Goal: Book appointment/travel/reservation

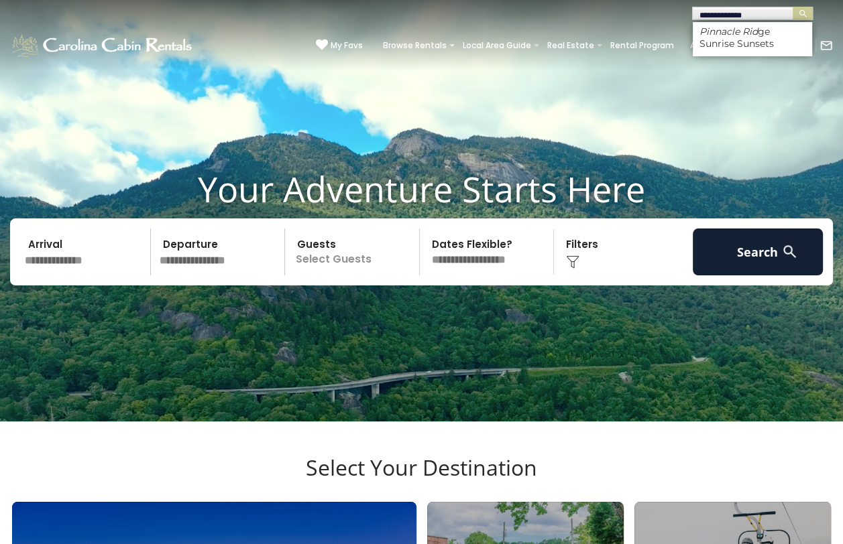
type input "**********"
click at [712, 32] on em "Pinnacle Ridge" at bounding box center [734, 31] width 70 height 12
click at [792, 7] on button "submit" at bounding box center [802, 13] width 20 height 13
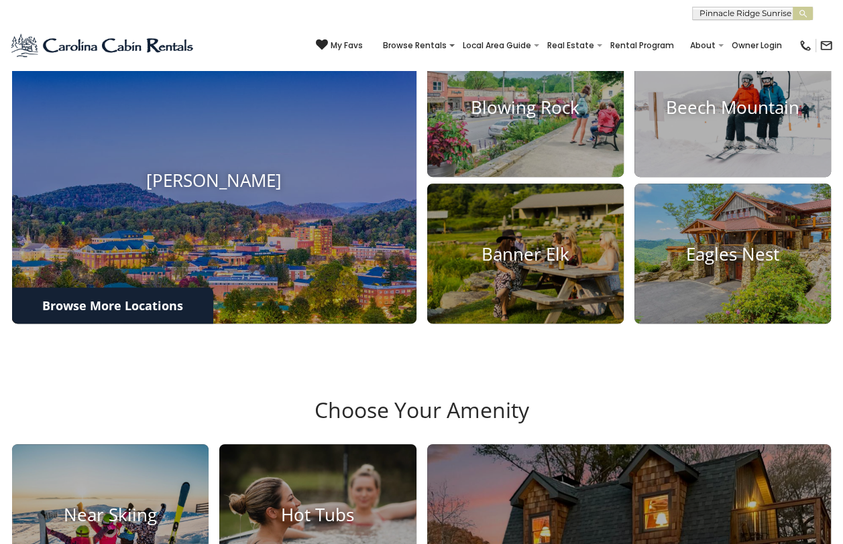
scroll to position [469, 0]
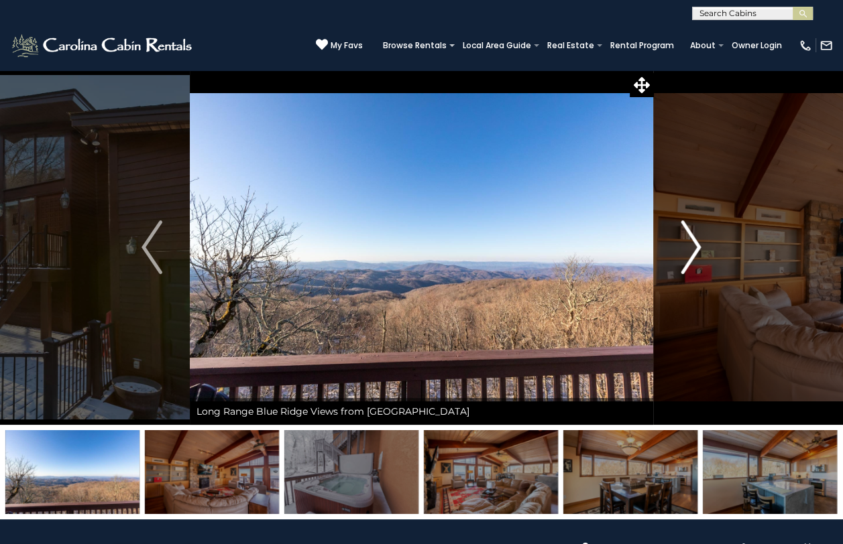
click at [689, 245] on img "Next" at bounding box center [690, 248] width 20 height 54
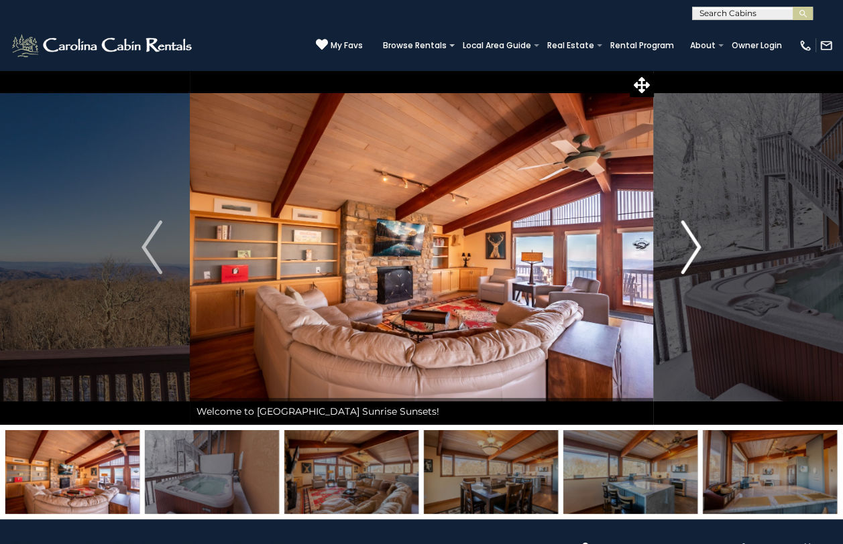
click at [689, 245] on img "Next" at bounding box center [690, 248] width 20 height 54
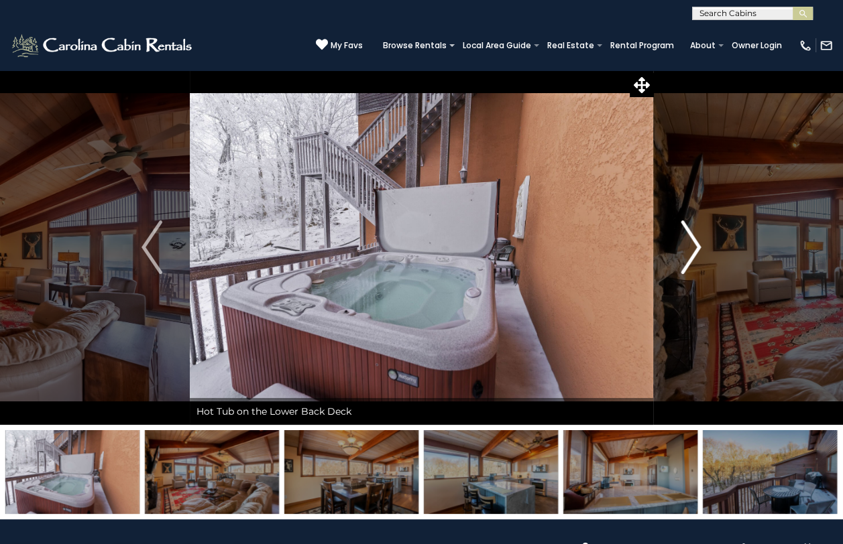
click at [689, 245] on img "Next" at bounding box center [690, 248] width 20 height 54
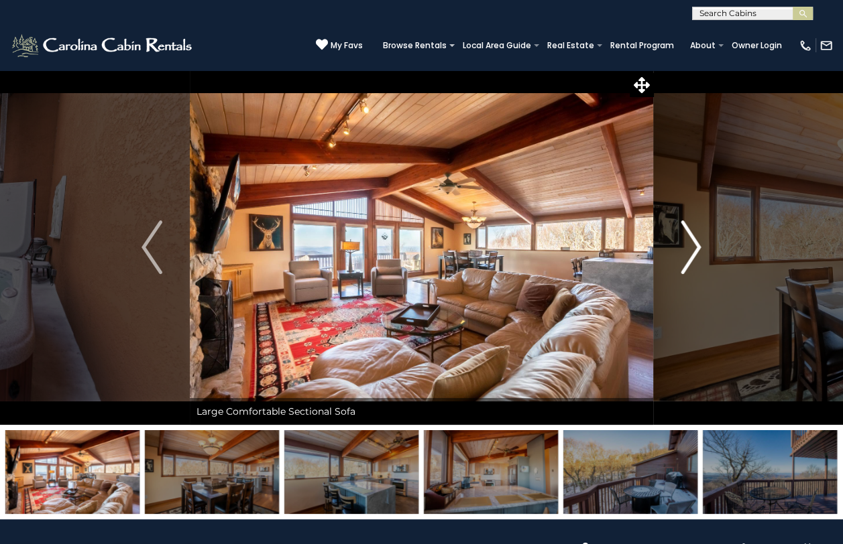
click at [689, 245] on img "Next" at bounding box center [690, 248] width 20 height 54
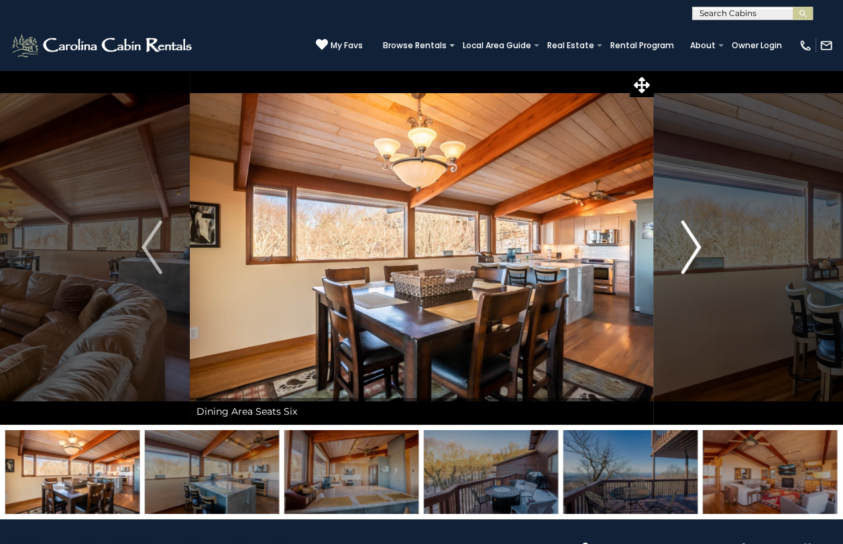
click at [689, 245] on img "Next" at bounding box center [690, 248] width 20 height 54
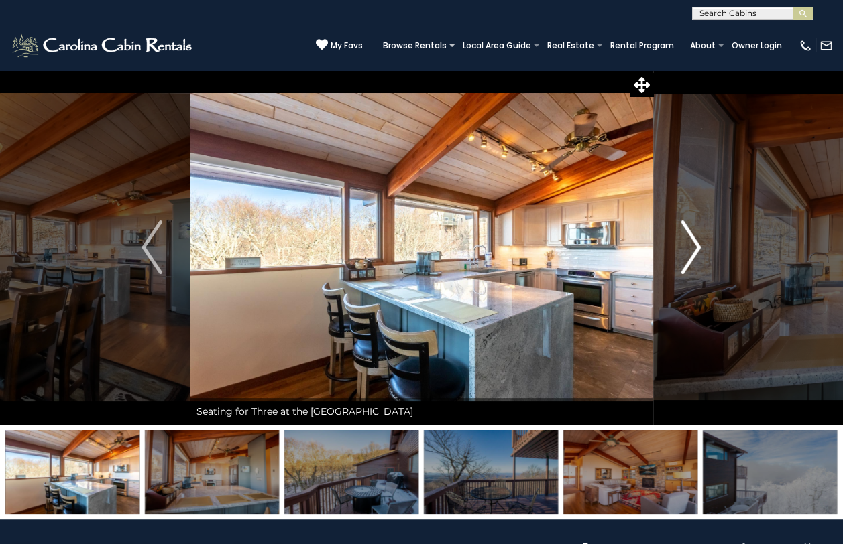
click at [689, 245] on img "Next" at bounding box center [690, 248] width 20 height 54
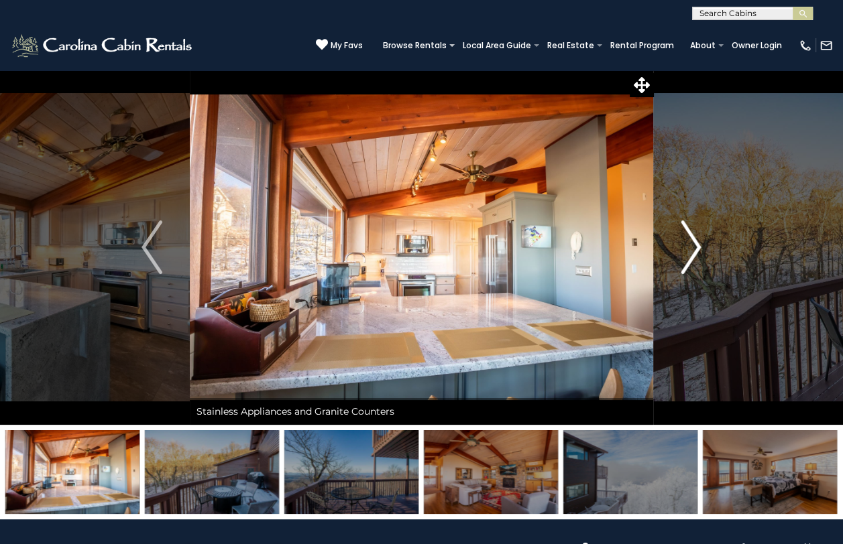
click at [689, 245] on img "Next" at bounding box center [690, 248] width 20 height 54
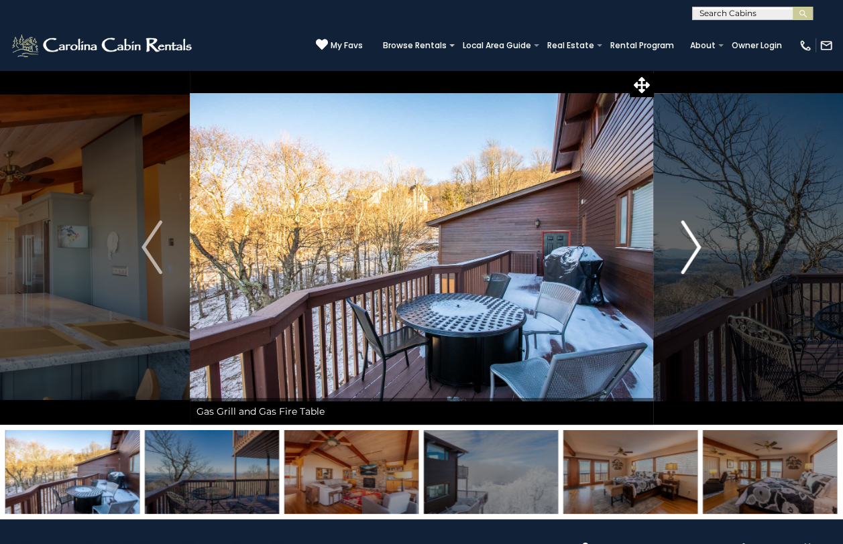
click at [689, 245] on img "Next" at bounding box center [690, 248] width 20 height 54
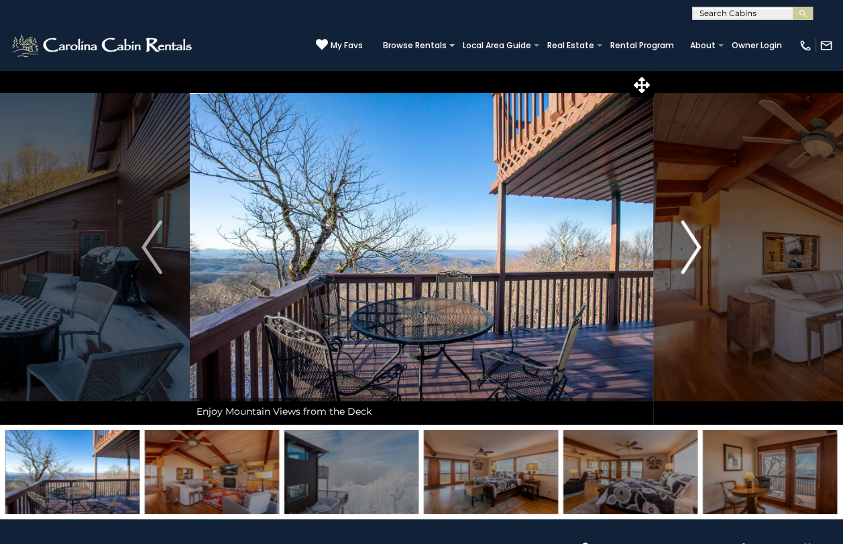
click at [689, 245] on img "Next" at bounding box center [690, 248] width 20 height 54
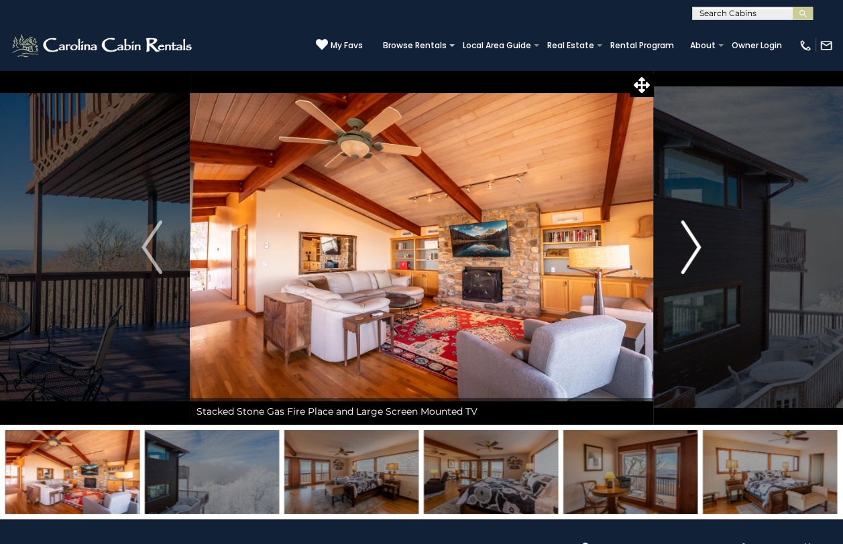
click at [689, 245] on img "Next" at bounding box center [690, 248] width 20 height 54
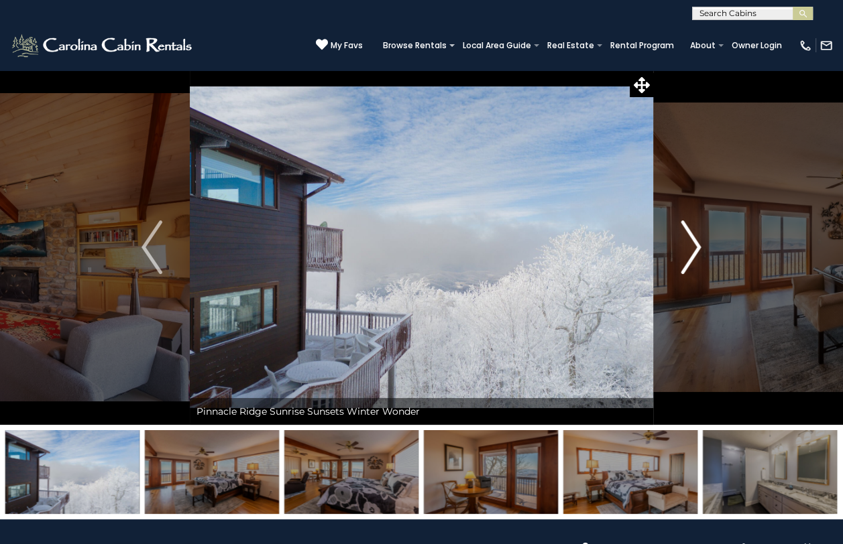
click at [689, 245] on img "Next" at bounding box center [690, 248] width 20 height 54
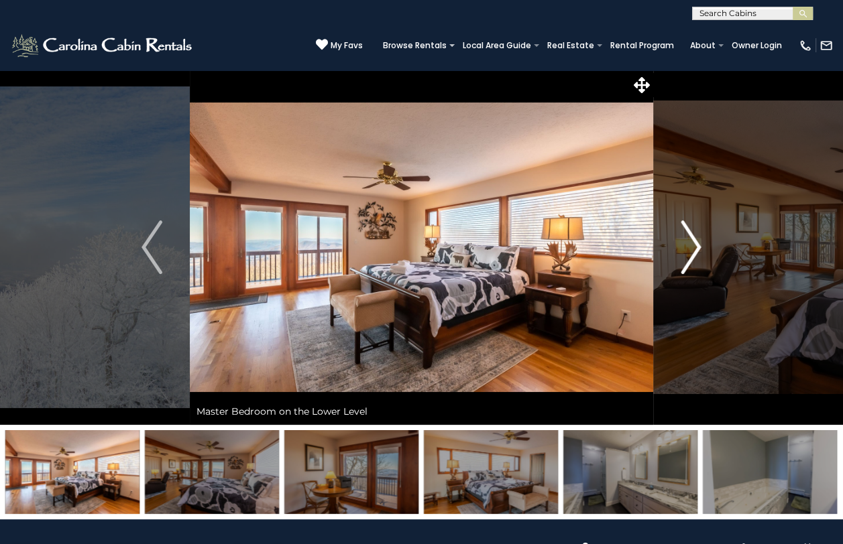
click at [689, 245] on img "Next" at bounding box center [690, 248] width 20 height 54
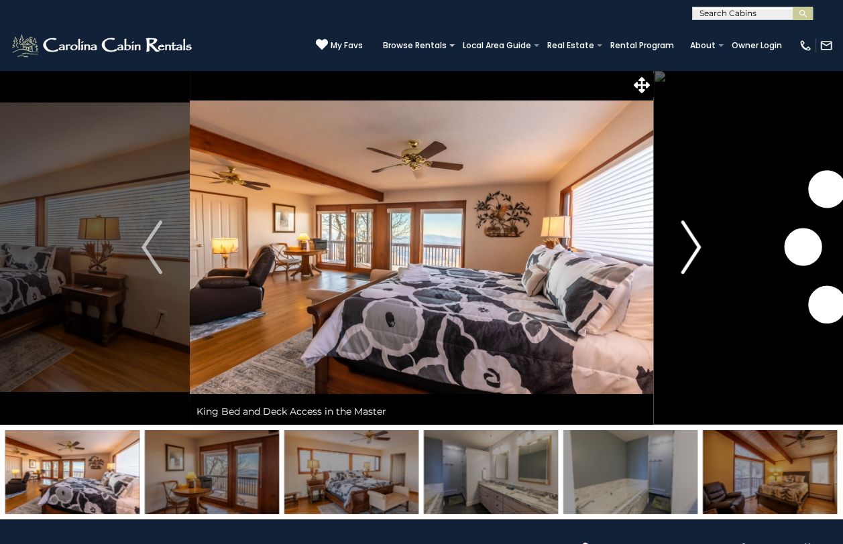
click at [689, 245] on img "Next" at bounding box center [690, 248] width 20 height 54
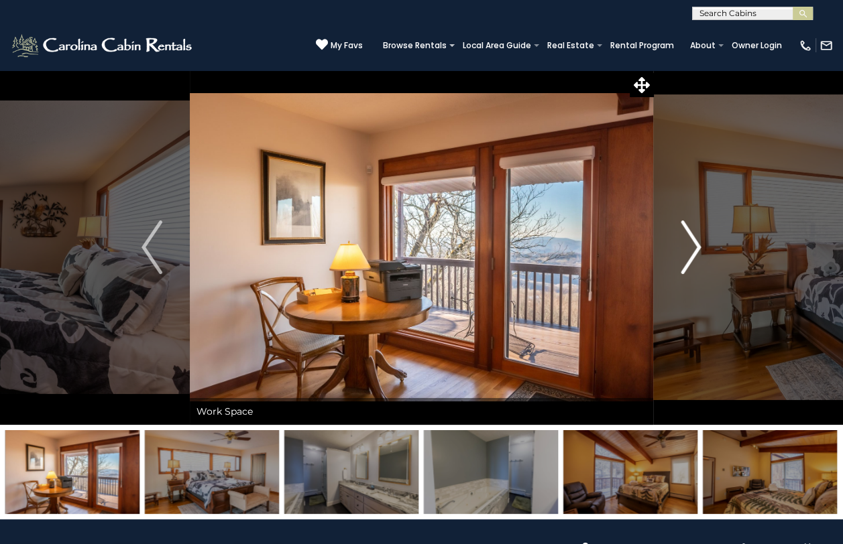
click at [689, 245] on img "Next" at bounding box center [690, 248] width 20 height 54
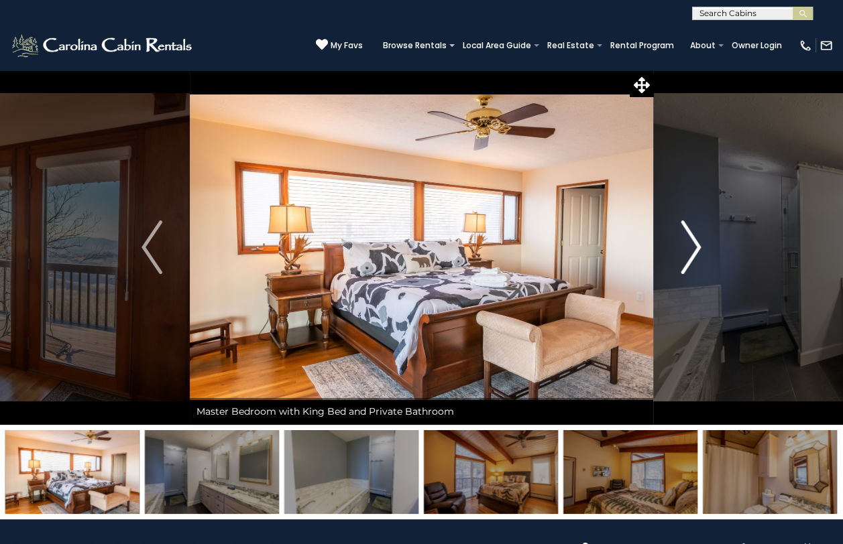
click at [689, 245] on img "Next" at bounding box center [690, 248] width 20 height 54
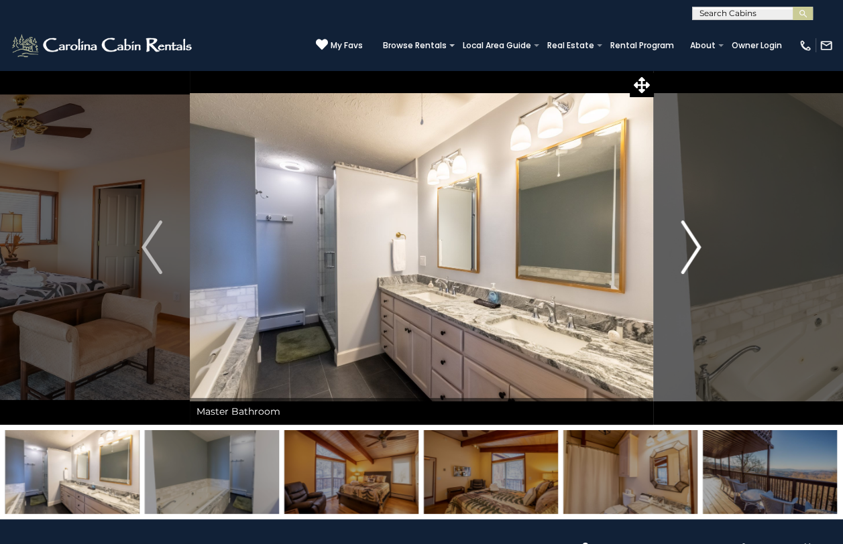
click at [689, 245] on img "Next" at bounding box center [690, 248] width 20 height 54
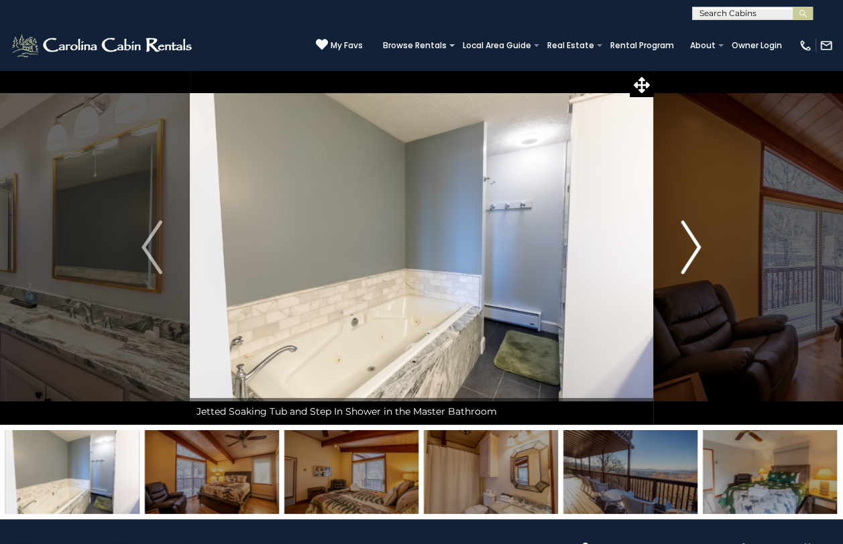
click at [689, 245] on img "Next" at bounding box center [690, 248] width 20 height 54
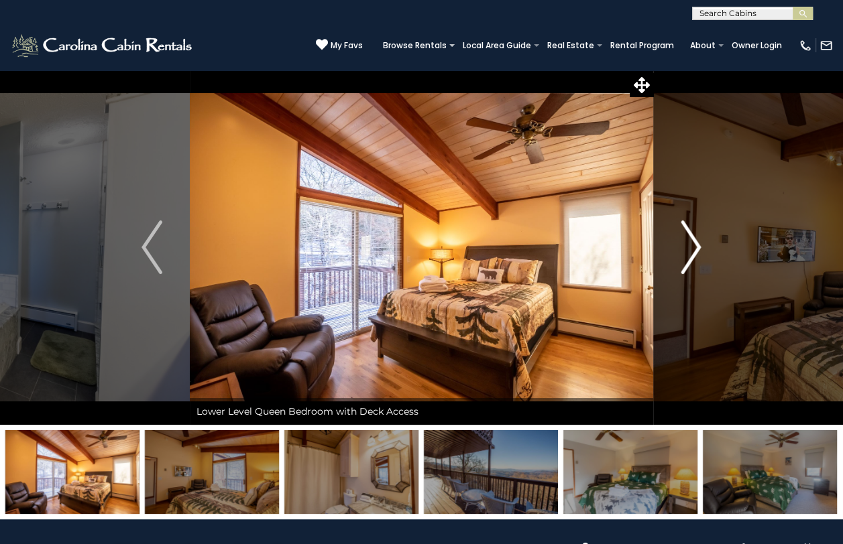
click at [689, 245] on img "Next" at bounding box center [690, 248] width 20 height 54
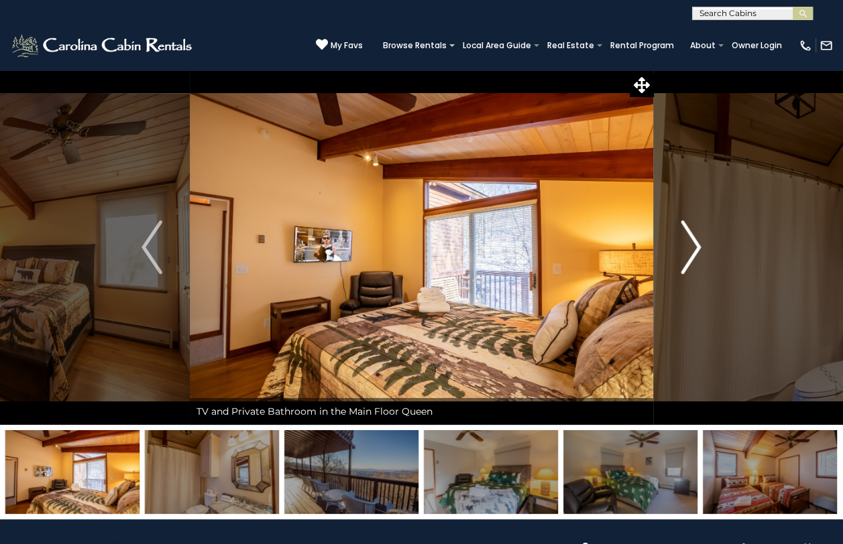
click at [689, 245] on img "Next" at bounding box center [690, 248] width 20 height 54
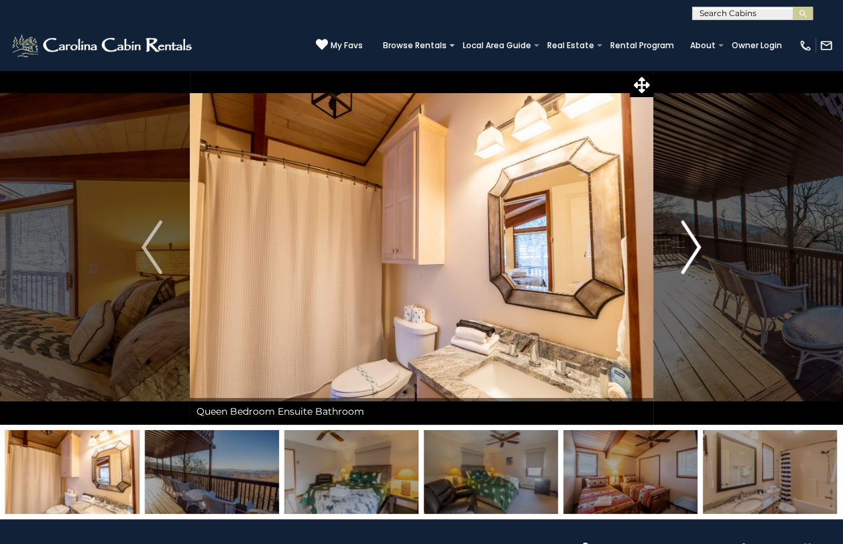
click at [689, 245] on img "Next" at bounding box center [690, 248] width 20 height 54
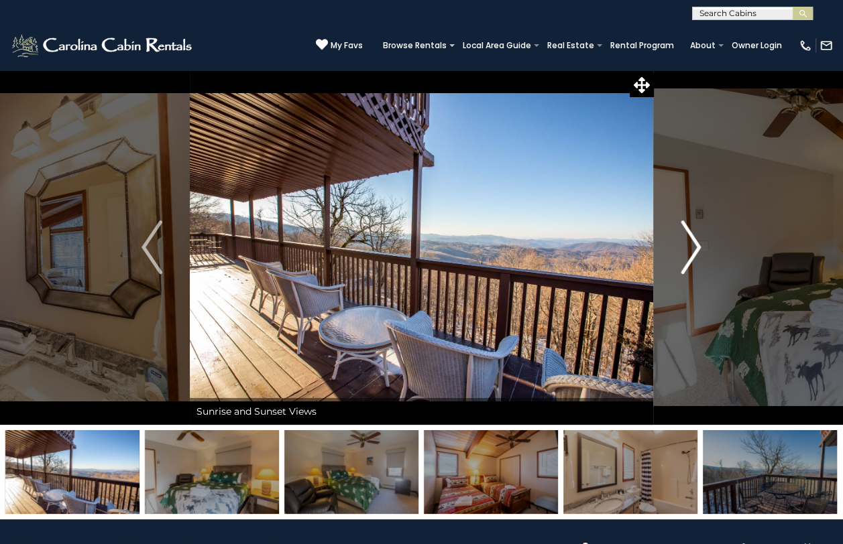
click at [689, 245] on img "Next" at bounding box center [690, 248] width 20 height 54
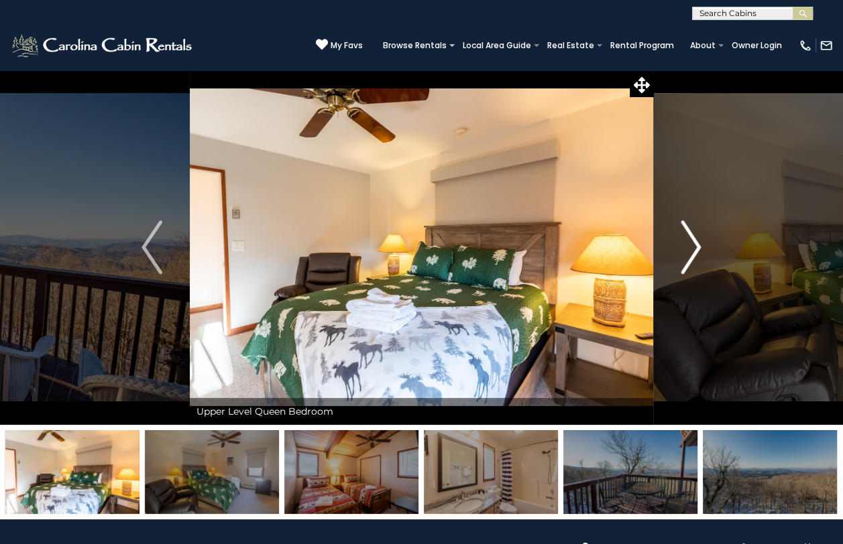
click at [689, 245] on img "Next" at bounding box center [690, 248] width 20 height 54
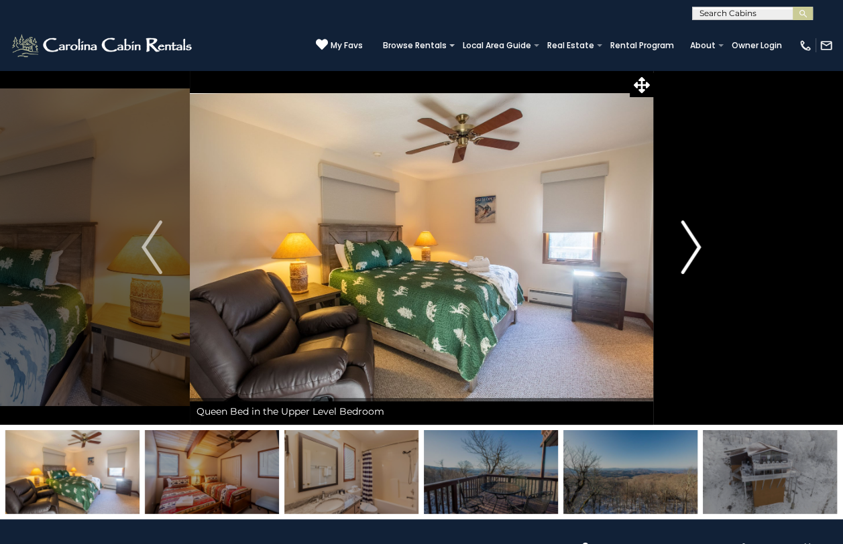
click at [688, 245] on img "Next" at bounding box center [690, 248] width 20 height 54
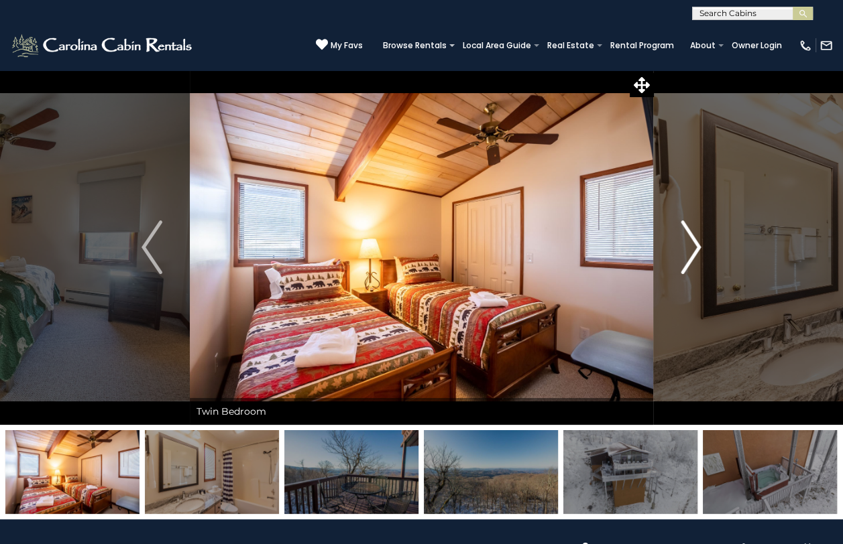
click at [688, 245] on img "Next" at bounding box center [690, 248] width 20 height 54
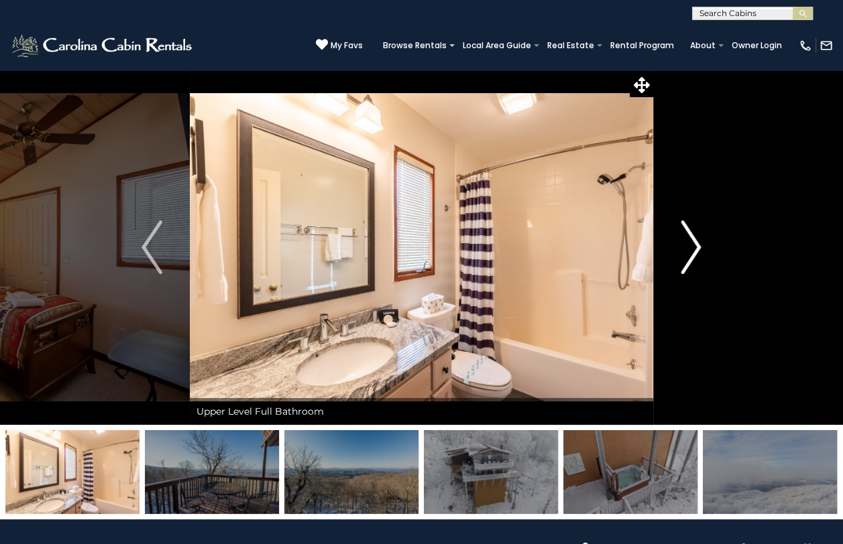
click at [688, 245] on img "Next" at bounding box center [690, 248] width 20 height 54
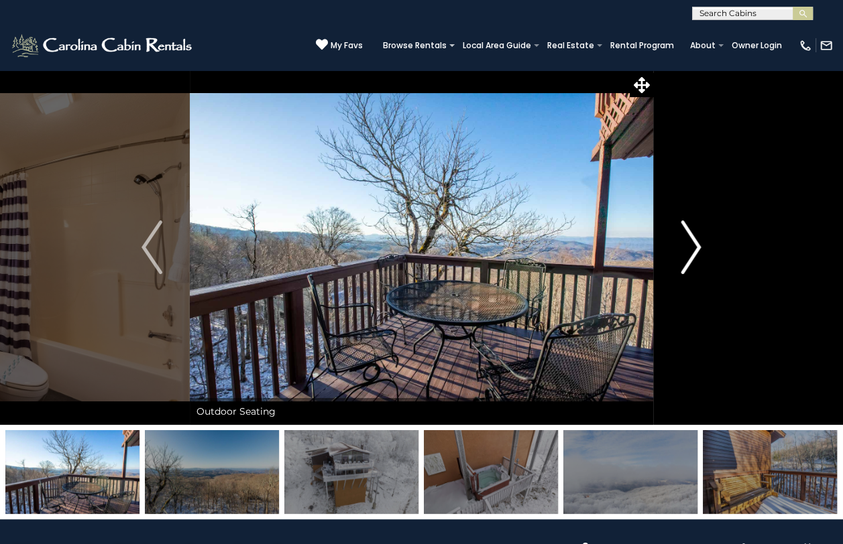
click at [688, 245] on img "Next" at bounding box center [690, 248] width 20 height 54
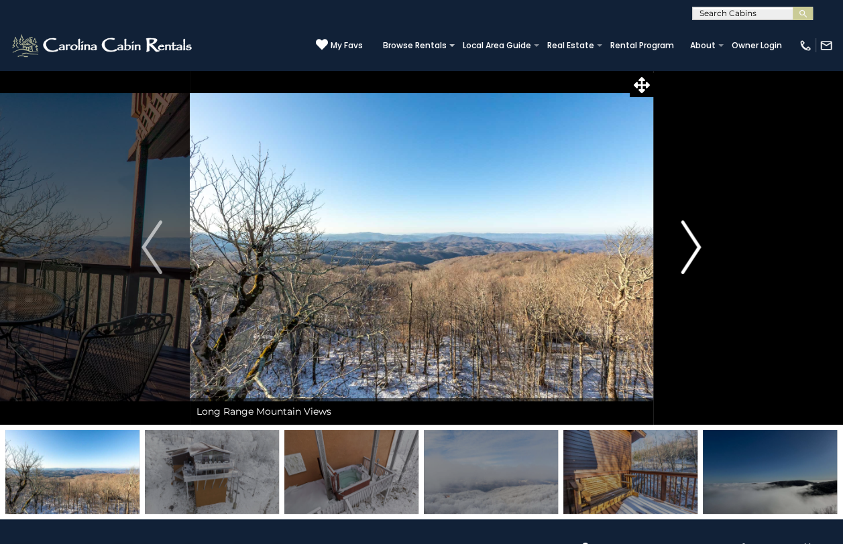
click at [688, 245] on img "Next" at bounding box center [690, 248] width 20 height 54
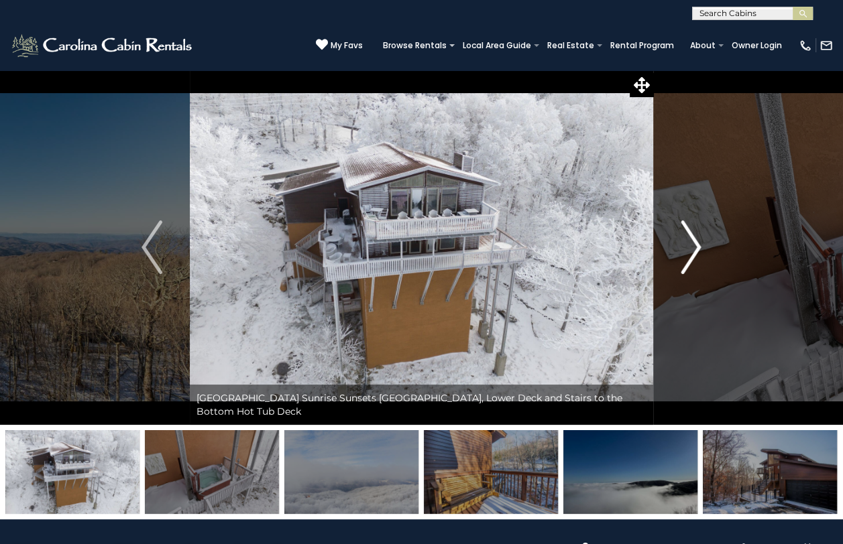
click at [688, 245] on img "Next" at bounding box center [690, 248] width 20 height 54
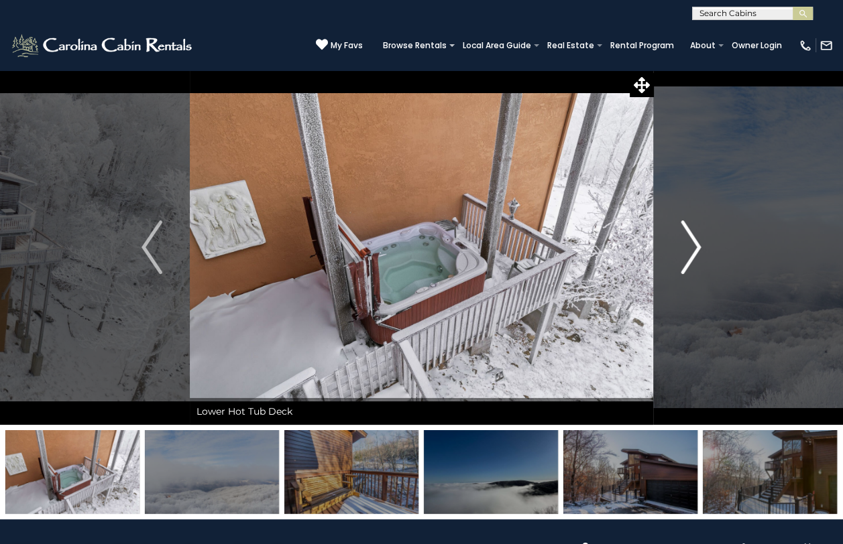
click at [688, 245] on img "Next" at bounding box center [690, 248] width 20 height 54
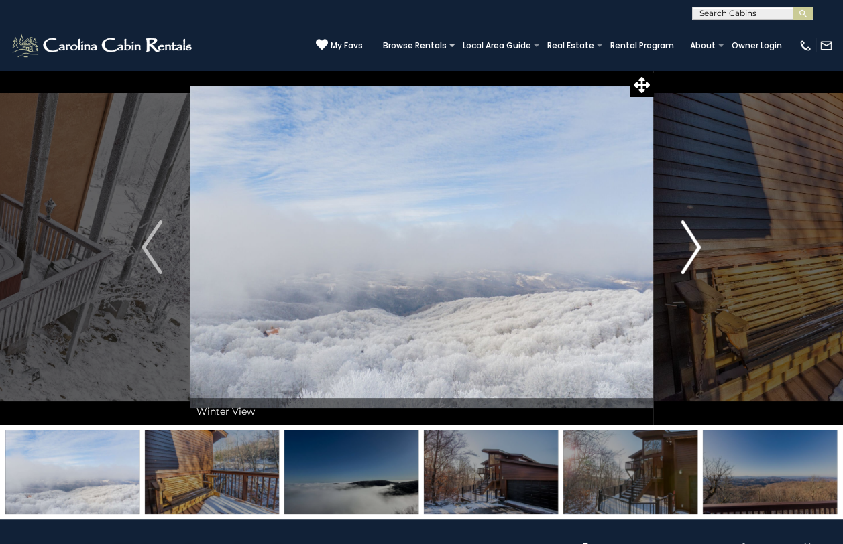
click at [688, 245] on img "Next" at bounding box center [690, 248] width 20 height 54
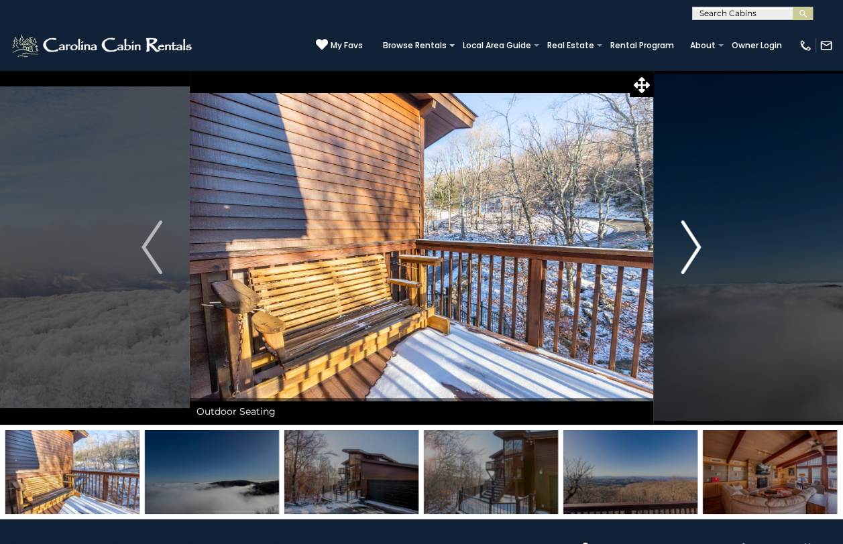
click at [688, 245] on img "Next" at bounding box center [690, 248] width 20 height 54
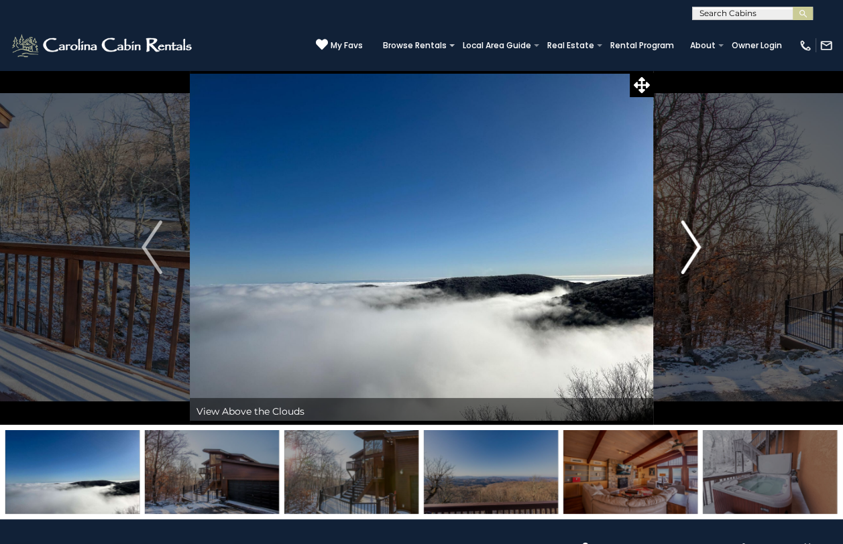
click at [688, 245] on img "Next" at bounding box center [690, 248] width 20 height 54
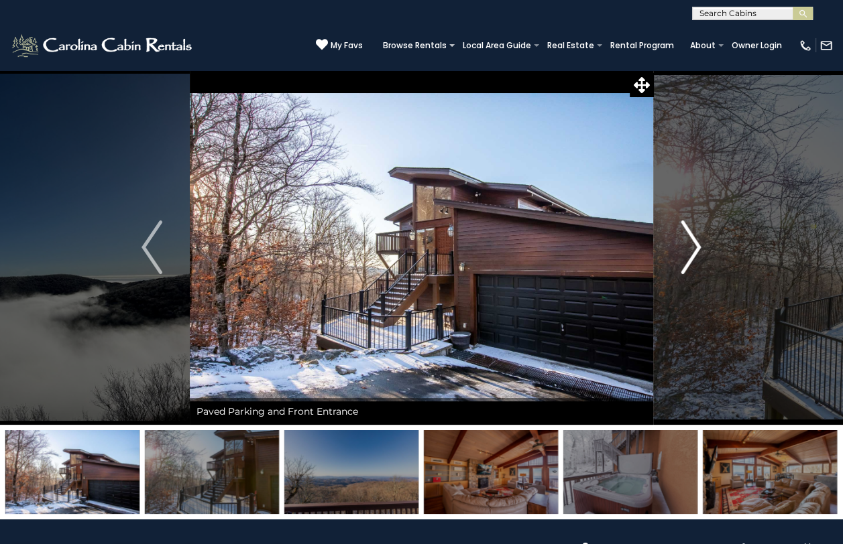
click at [688, 245] on img "Next" at bounding box center [690, 248] width 20 height 54
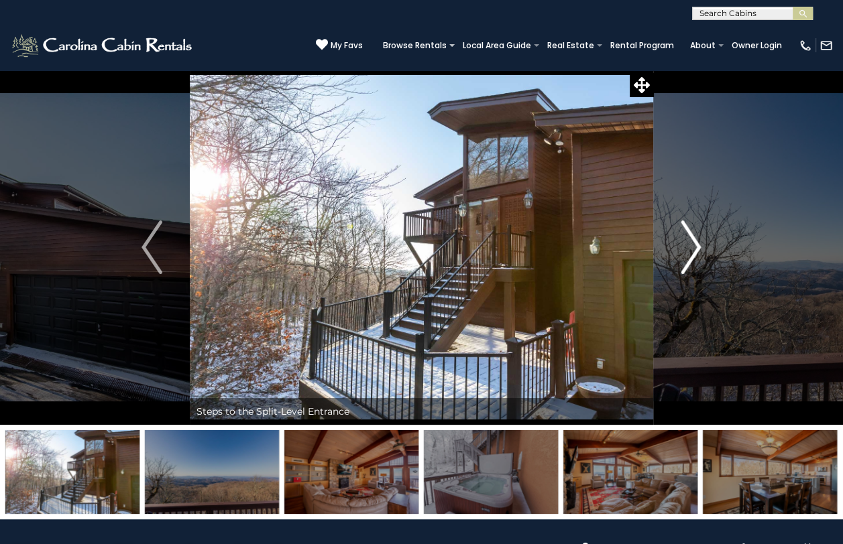
click at [688, 245] on img "Next" at bounding box center [690, 248] width 20 height 54
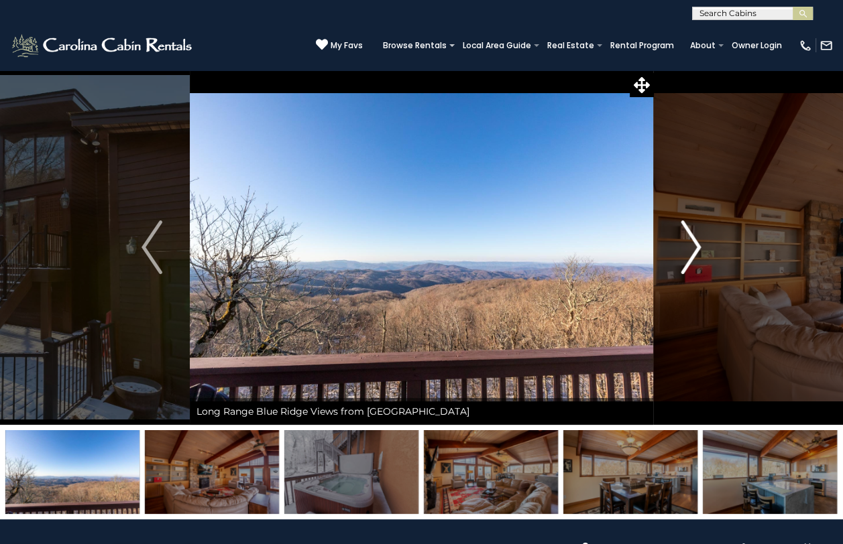
click at [688, 245] on img "Next" at bounding box center [690, 248] width 20 height 54
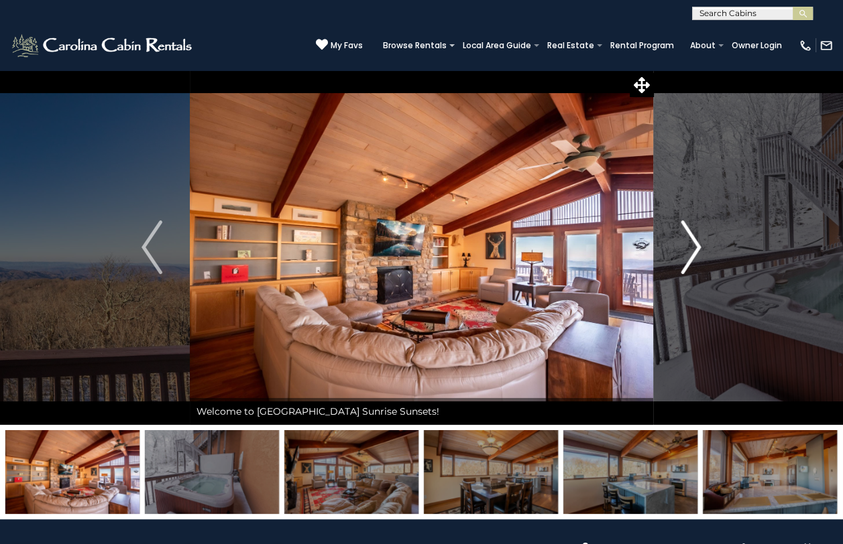
click at [688, 245] on img "Next" at bounding box center [690, 248] width 20 height 54
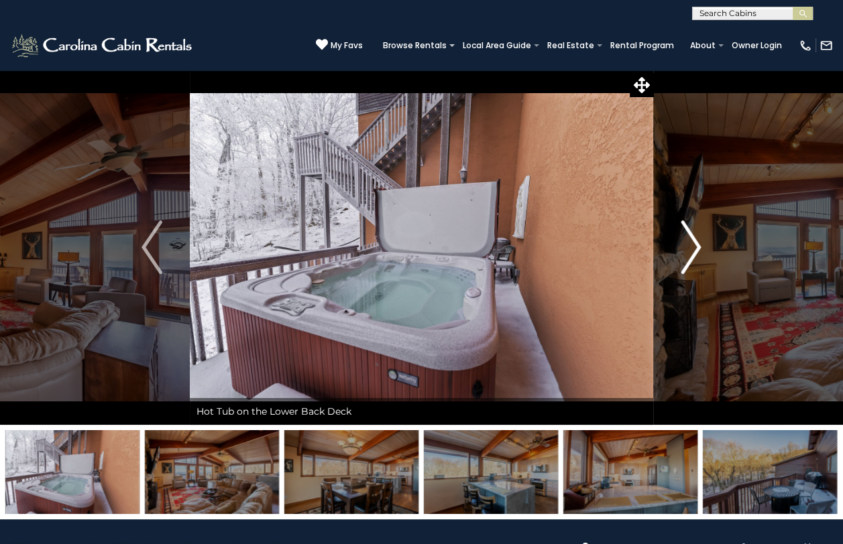
click at [688, 245] on img "Next" at bounding box center [690, 248] width 20 height 54
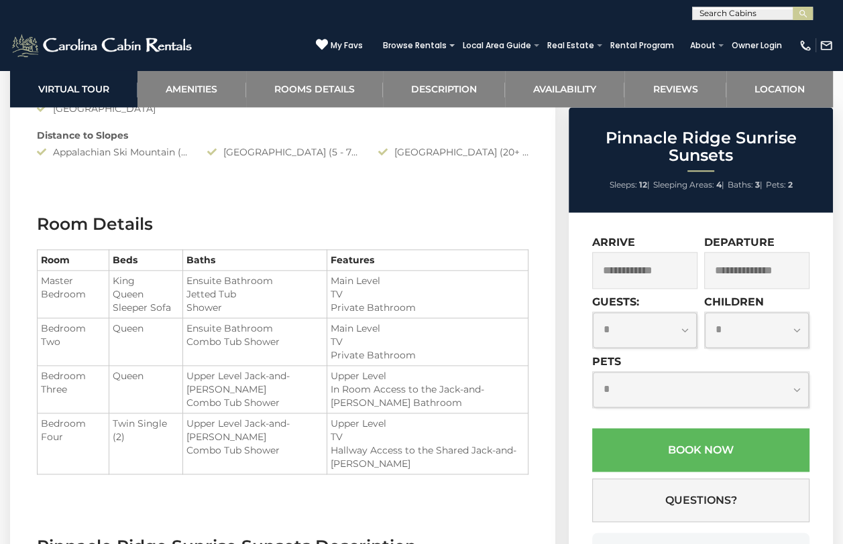
scroll to position [1140, 0]
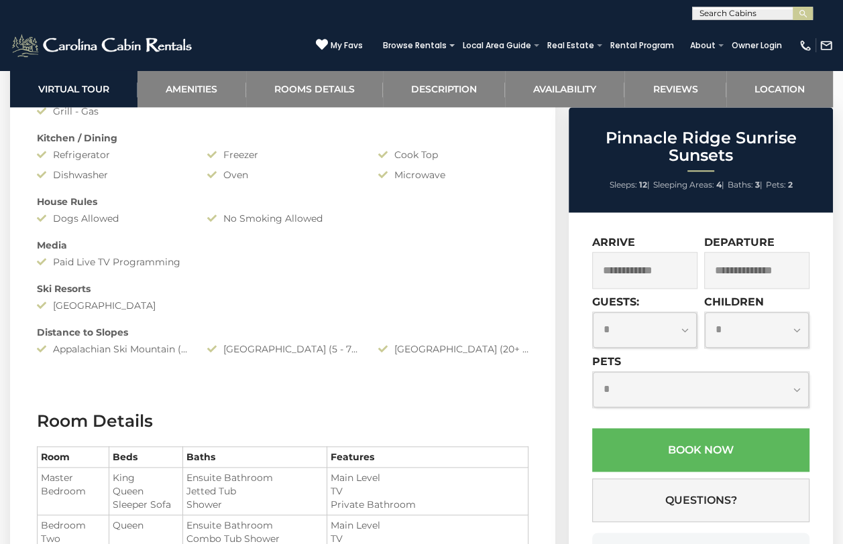
click at [746, 11] on input "text" at bounding box center [751, 15] width 117 height 13
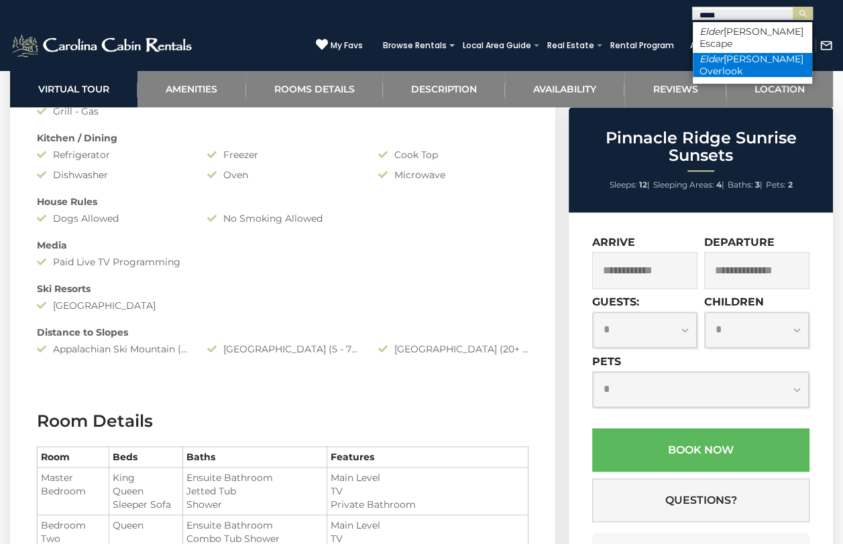
type input "*****"
click at [720, 53] on li "[PERSON_NAME]" at bounding box center [752, 65] width 119 height 24
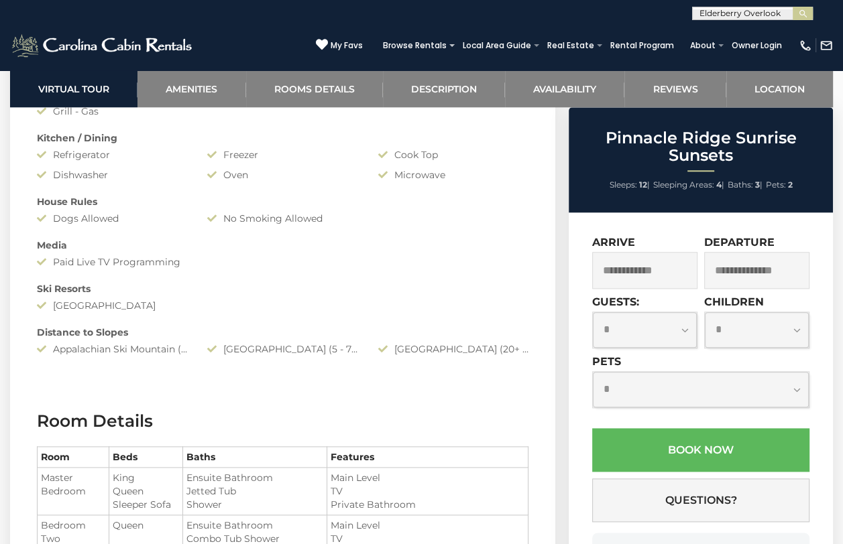
click at [792, 7] on button "submit" at bounding box center [802, 13] width 20 height 13
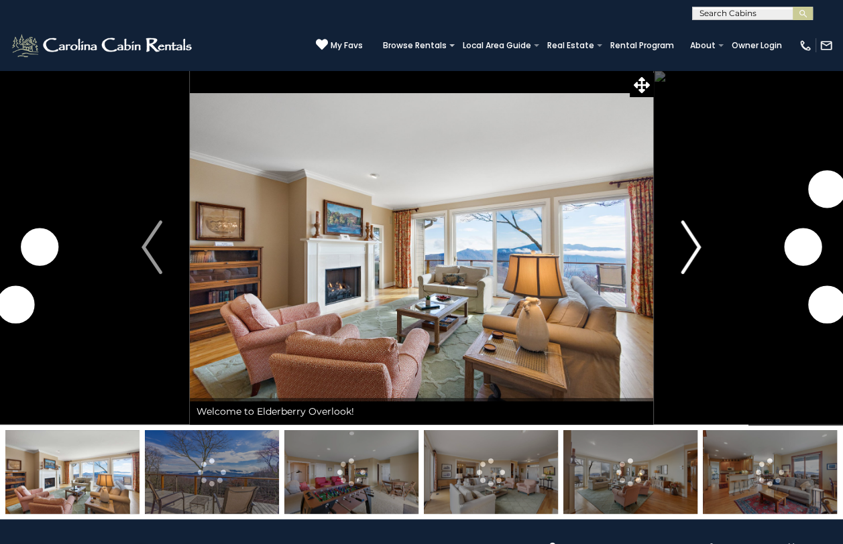
click at [694, 254] on img "Next" at bounding box center [690, 248] width 20 height 54
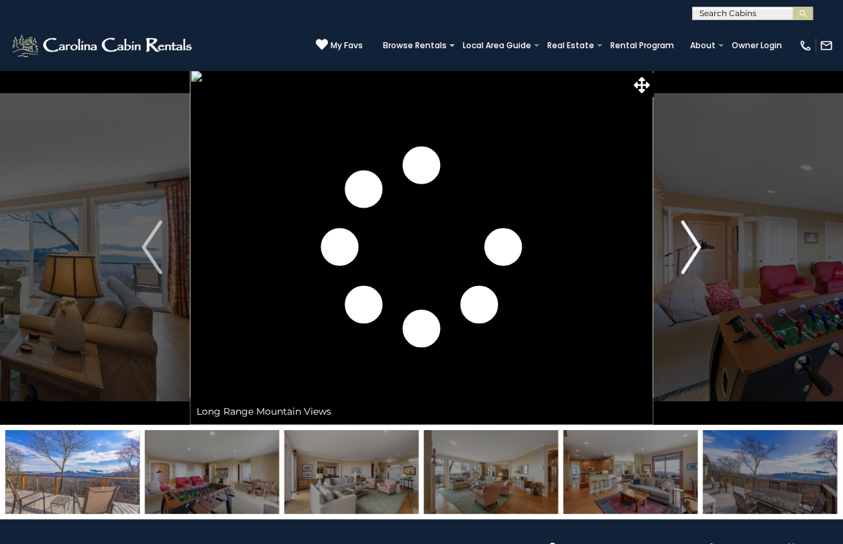
click at [694, 254] on img "Next" at bounding box center [690, 248] width 20 height 54
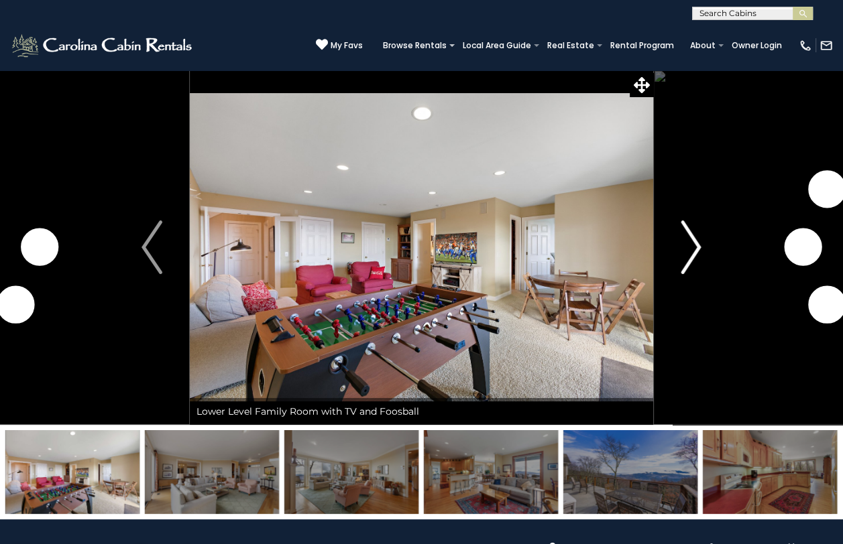
click at [694, 254] on img "Next" at bounding box center [690, 248] width 20 height 54
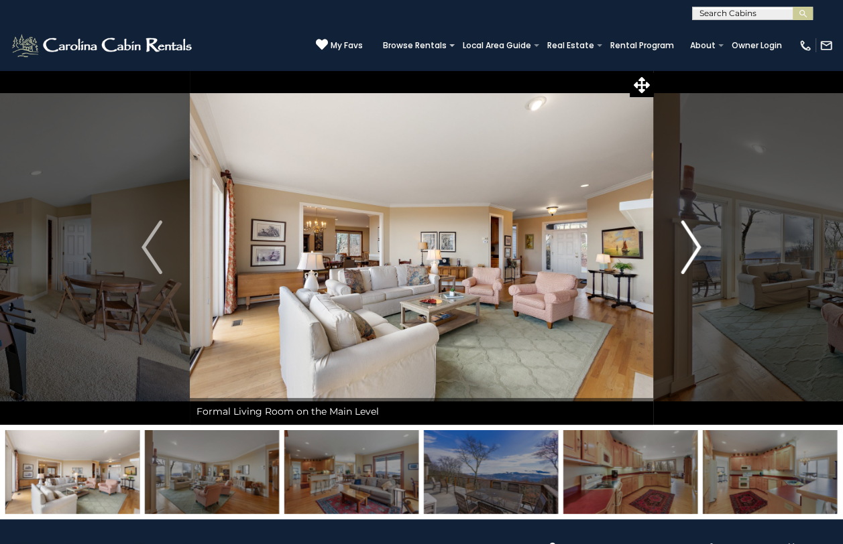
click at [694, 254] on img "Next" at bounding box center [690, 248] width 20 height 54
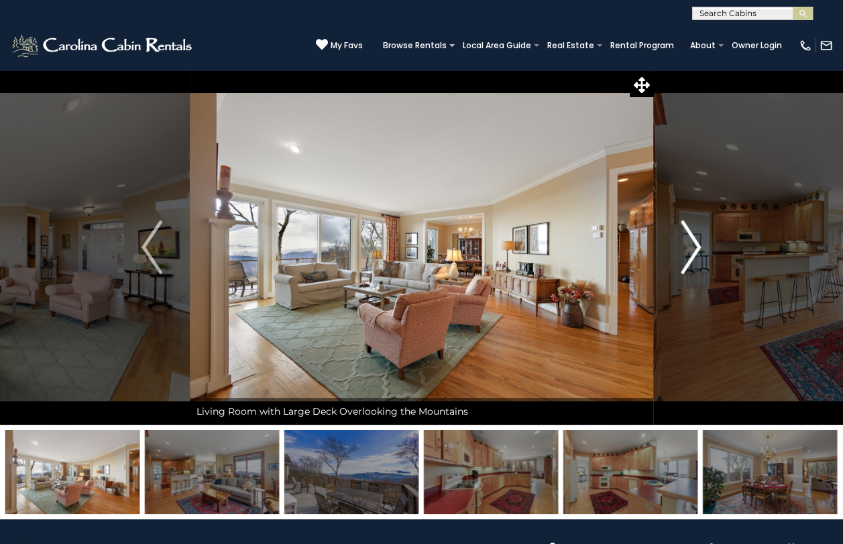
click at [694, 254] on img "Next" at bounding box center [690, 248] width 20 height 54
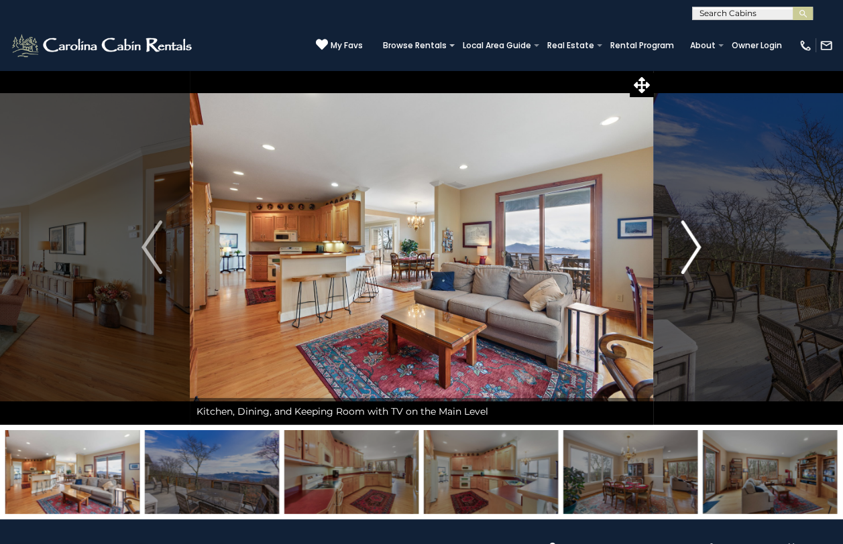
click at [694, 254] on img "Next" at bounding box center [690, 248] width 20 height 54
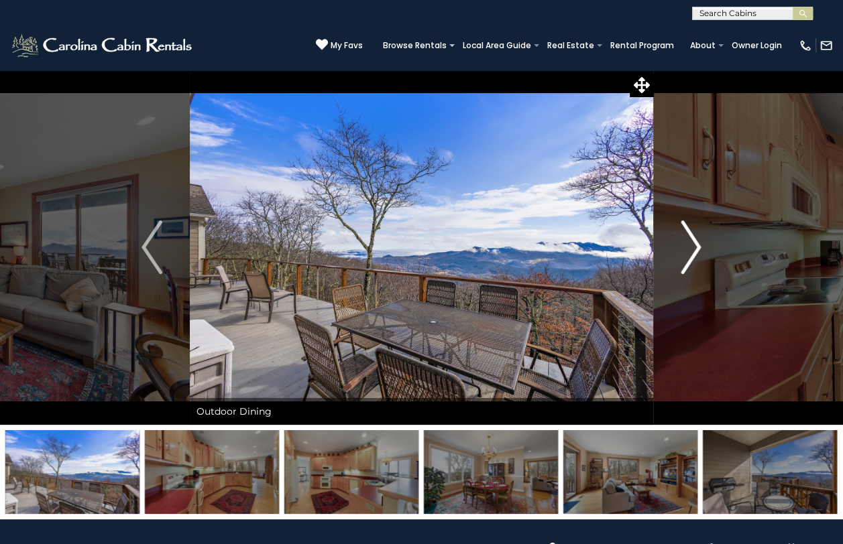
click at [694, 254] on img "Next" at bounding box center [690, 248] width 20 height 54
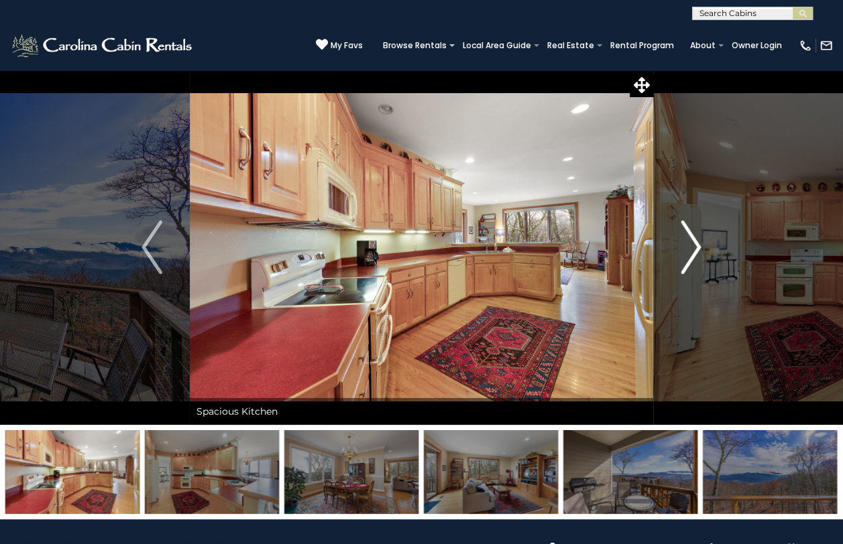
click at [694, 254] on img "Next" at bounding box center [690, 248] width 20 height 54
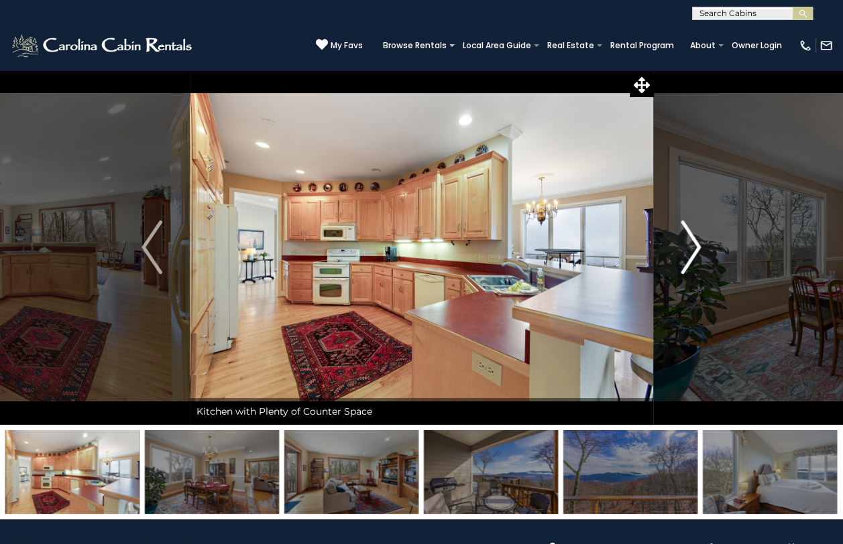
click at [694, 254] on img "Next" at bounding box center [690, 248] width 20 height 54
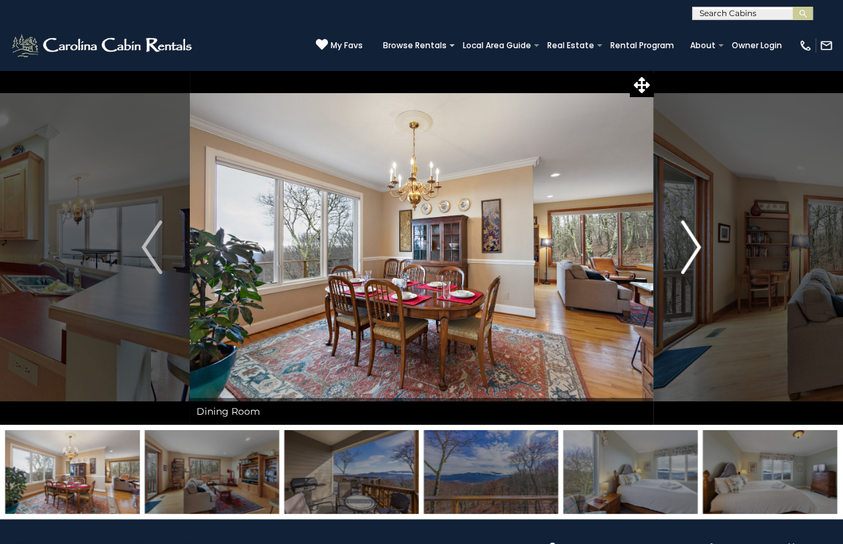
click at [694, 254] on img "Next" at bounding box center [690, 248] width 20 height 54
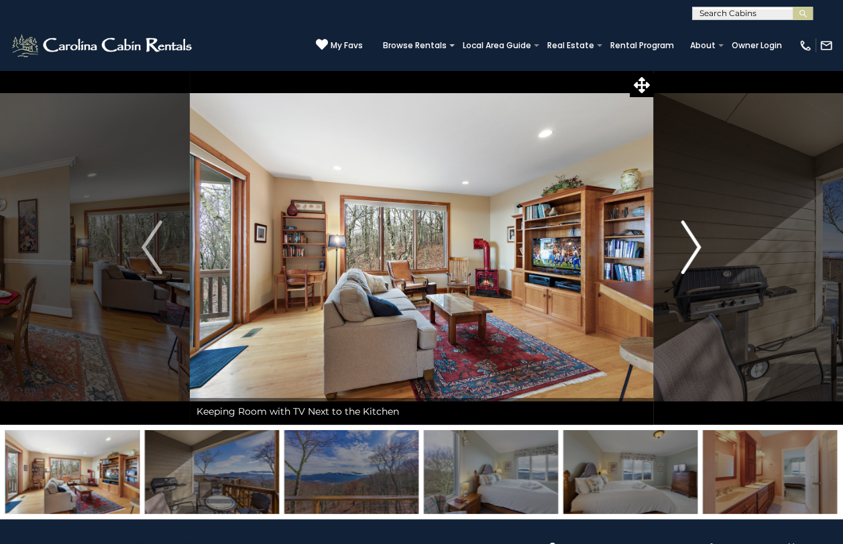
click at [694, 254] on img "Next" at bounding box center [690, 248] width 20 height 54
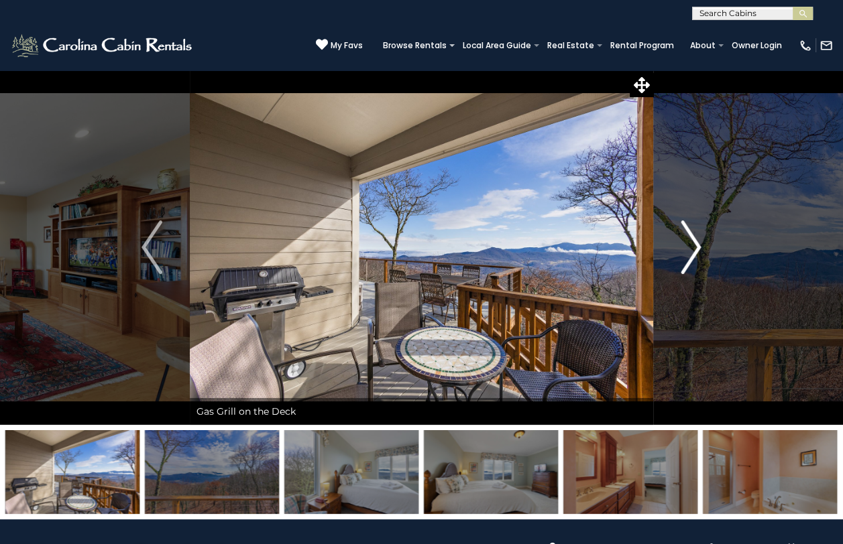
click at [694, 254] on img "Next" at bounding box center [690, 248] width 20 height 54
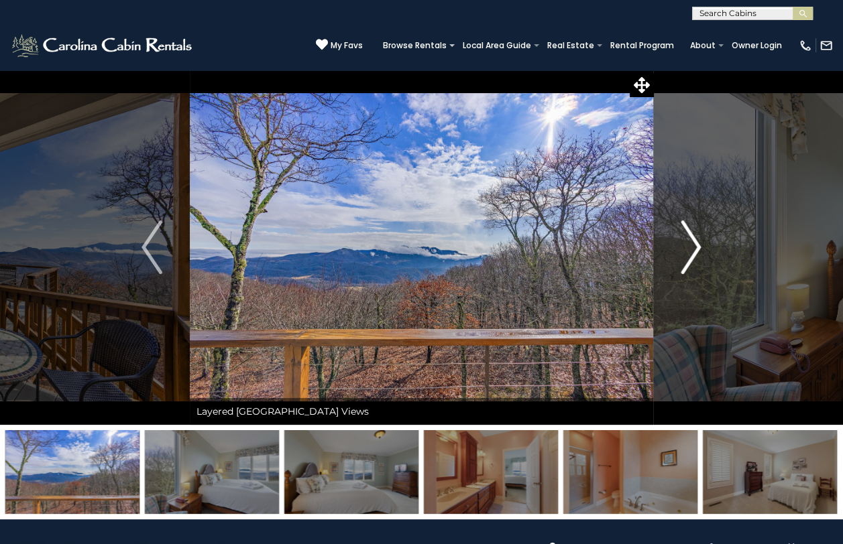
click at [694, 254] on img "Next" at bounding box center [690, 248] width 20 height 54
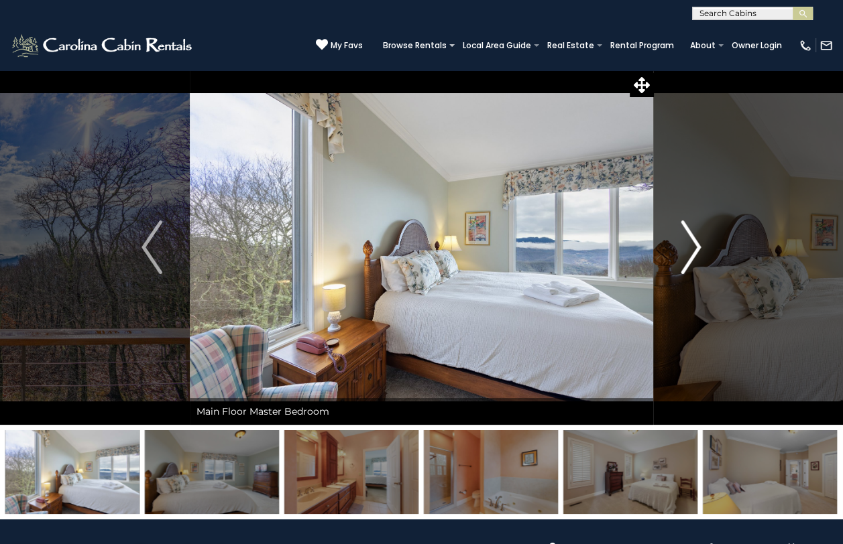
click at [694, 254] on img "Next" at bounding box center [690, 248] width 20 height 54
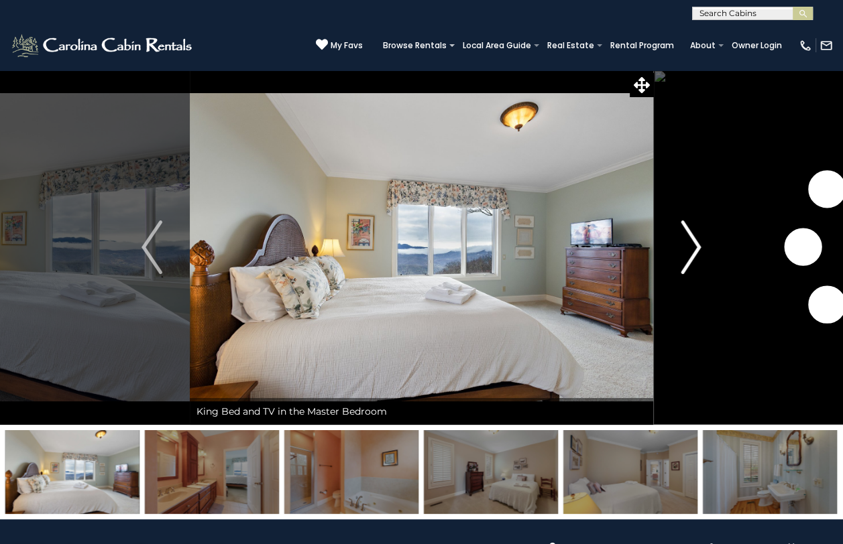
click at [694, 254] on img "Next" at bounding box center [690, 248] width 20 height 54
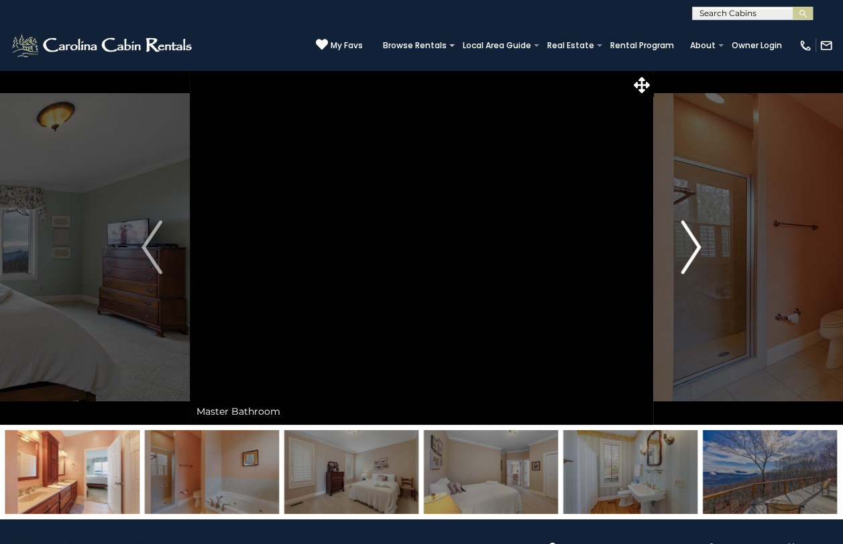
click at [694, 254] on img "Next" at bounding box center [690, 248] width 20 height 54
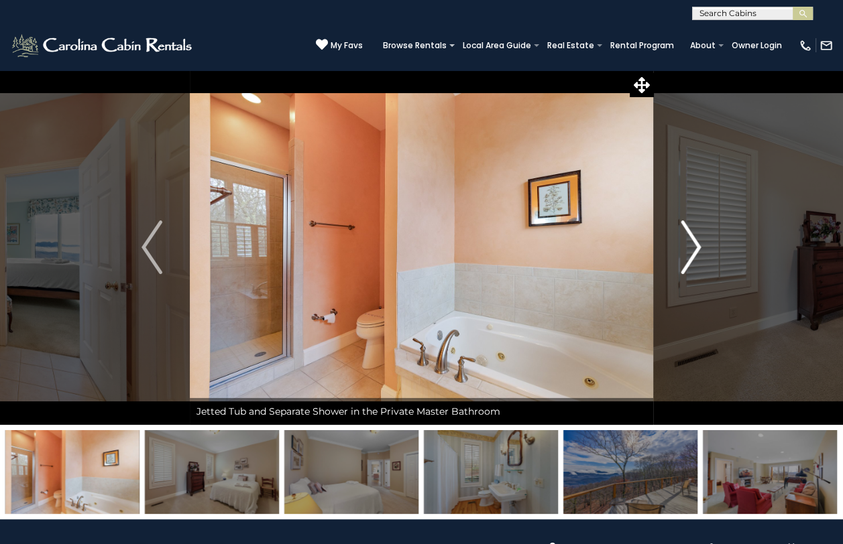
click at [694, 254] on img "Next" at bounding box center [690, 248] width 20 height 54
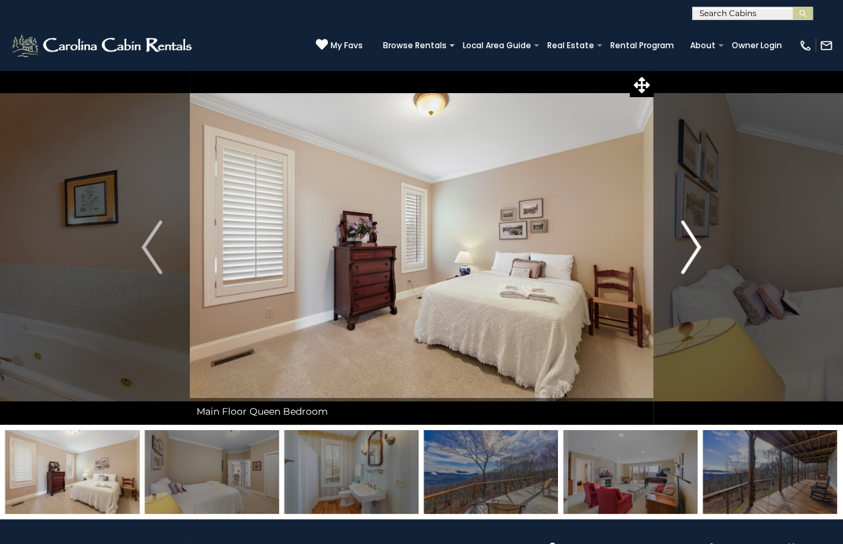
click at [694, 254] on img "Next" at bounding box center [690, 248] width 20 height 54
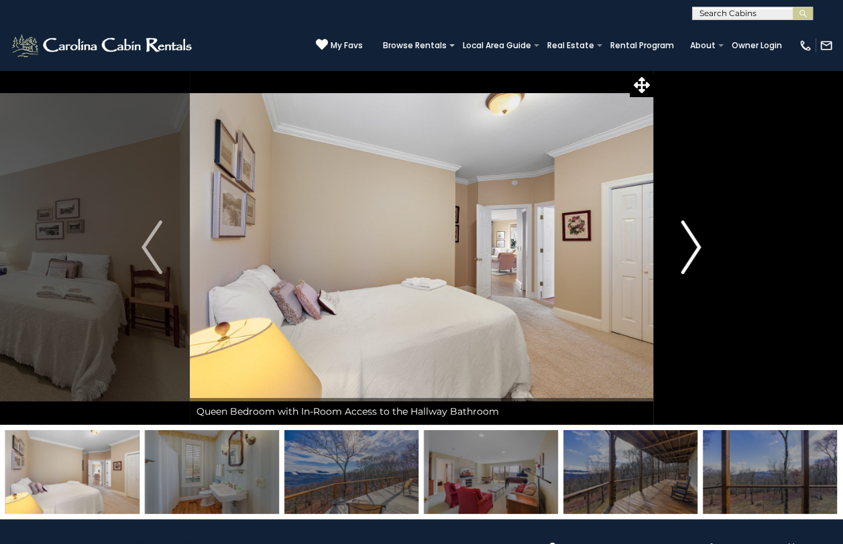
click at [694, 254] on img "Next" at bounding box center [690, 248] width 20 height 54
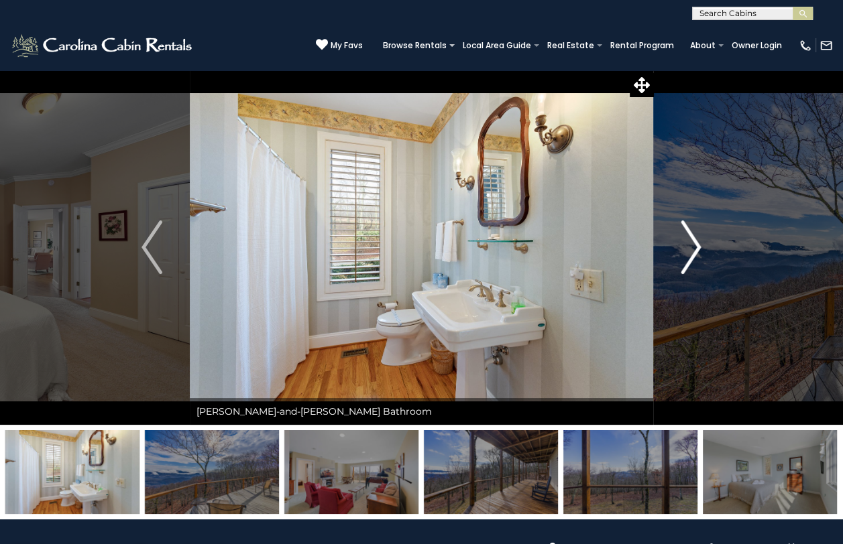
click at [694, 254] on img "Next" at bounding box center [690, 248] width 20 height 54
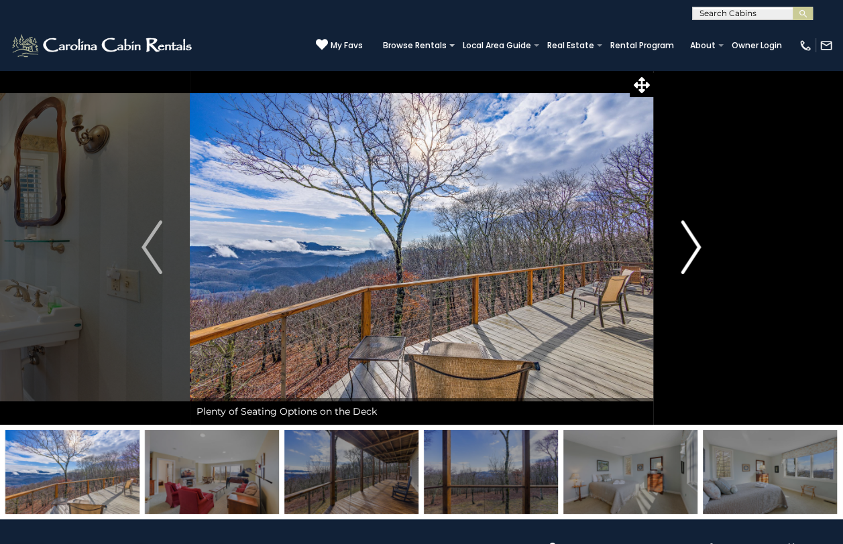
click at [694, 254] on img "Next" at bounding box center [690, 248] width 20 height 54
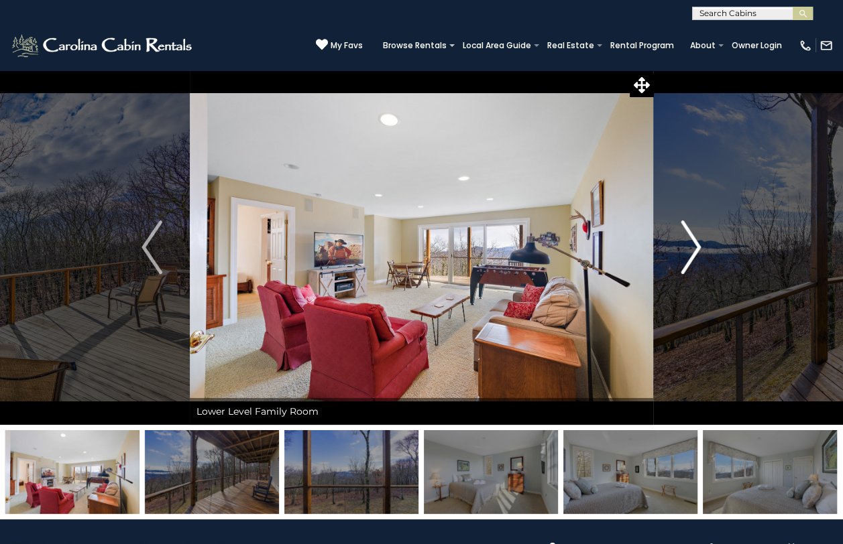
click at [694, 254] on img "Next" at bounding box center [690, 248] width 20 height 54
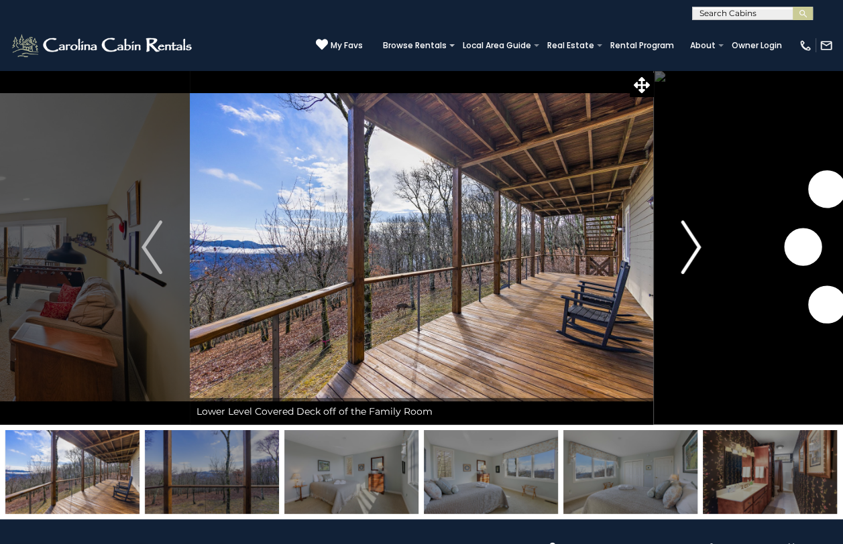
click at [694, 254] on img "Next" at bounding box center [690, 248] width 20 height 54
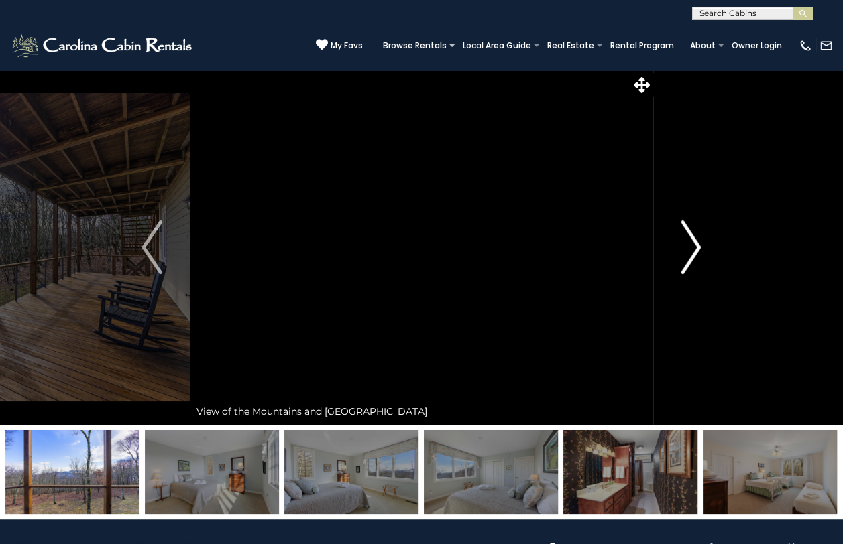
click at [694, 254] on img "Next" at bounding box center [690, 248] width 20 height 54
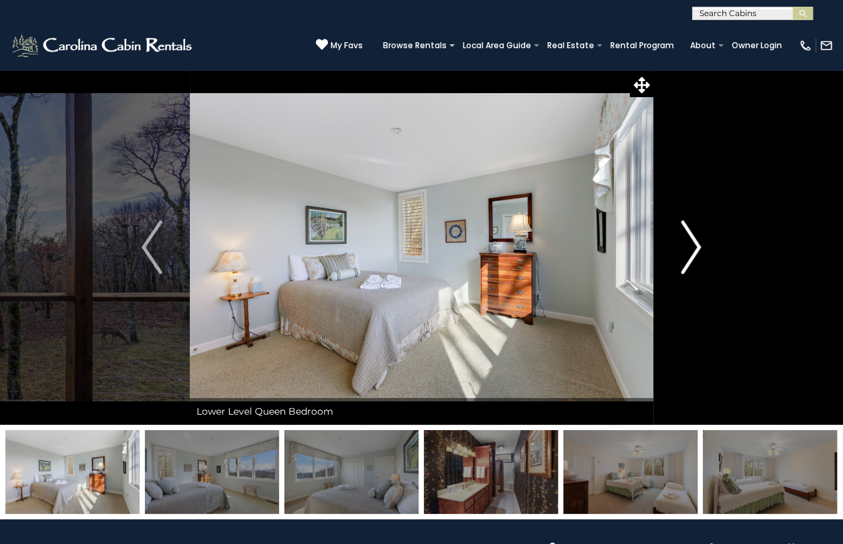
click at [694, 254] on img "Next" at bounding box center [690, 248] width 20 height 54
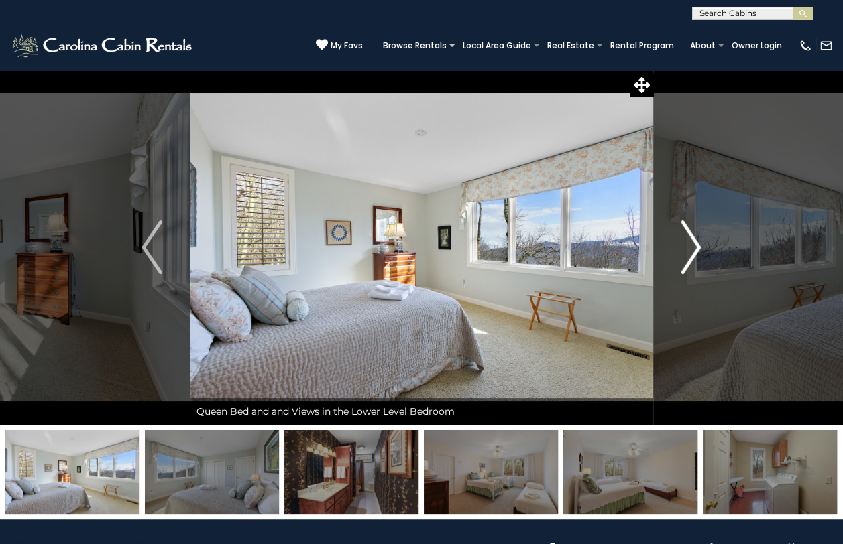
click at [694, 254] on img "Next" at bounding box center [690, 248] width 20 height 54
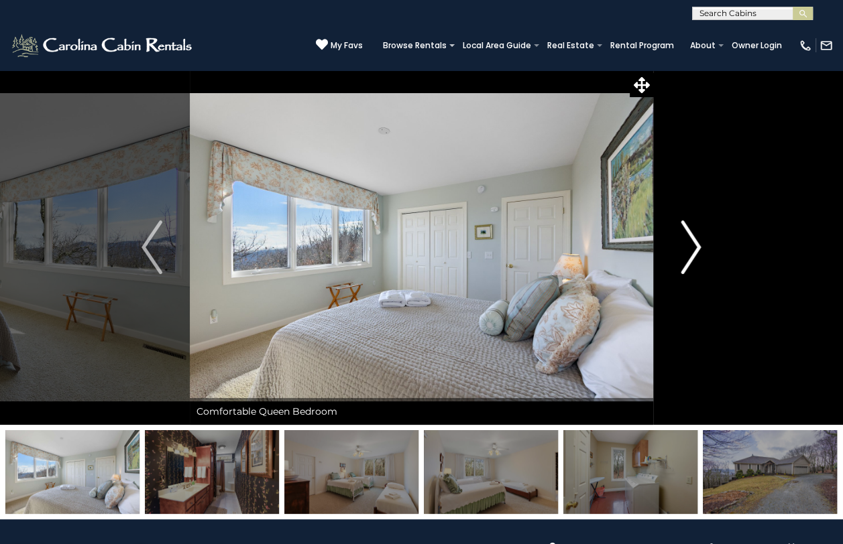
click at [694, 254] on img "Next" at bounding box center [690, 248] width 20 height 54
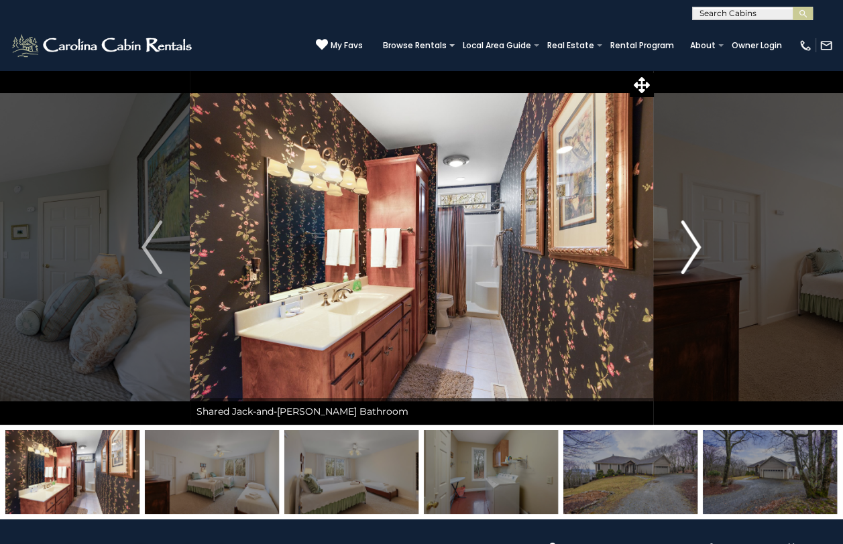
click at [694, 254] on img "Next" at bounding box center [690, 248] width 20 height 54
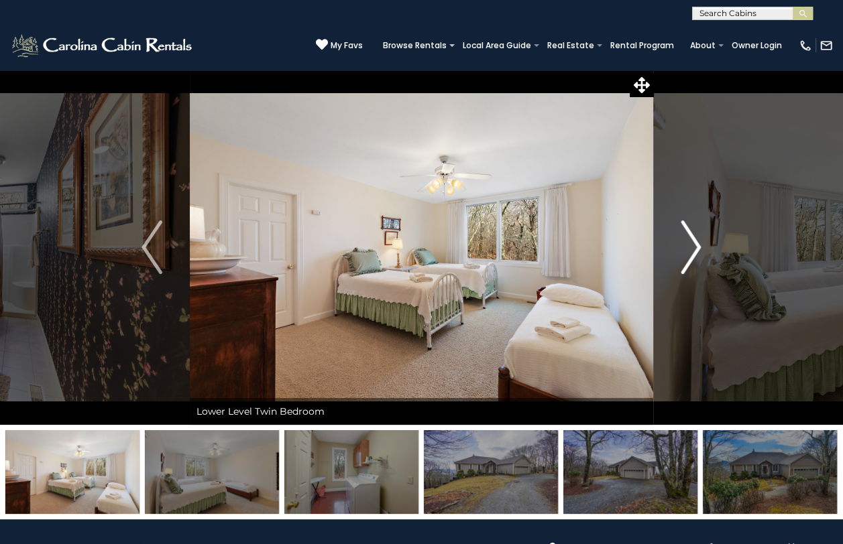
click at [694, 254] on img "Next" at bounding box center [690, 248] width 20 height 54
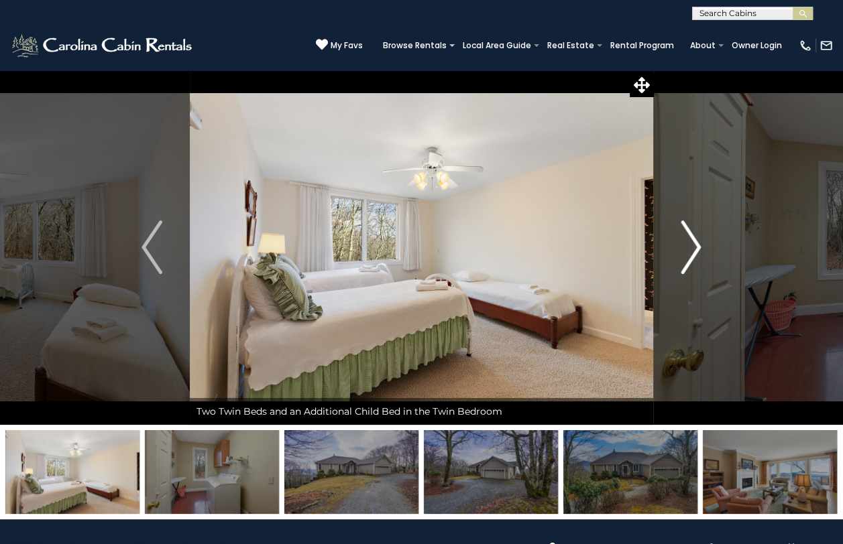
click at [694, 254] on img "Next" at bounding box center [690, 248] width 20 height 54
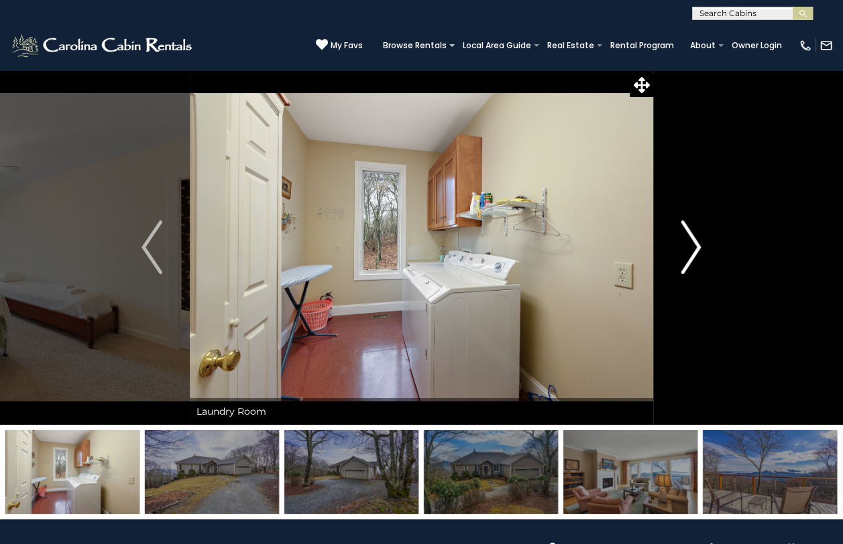
click at [694, 254] on img "Next" at bounding box center [690, 248] width 20 height 54
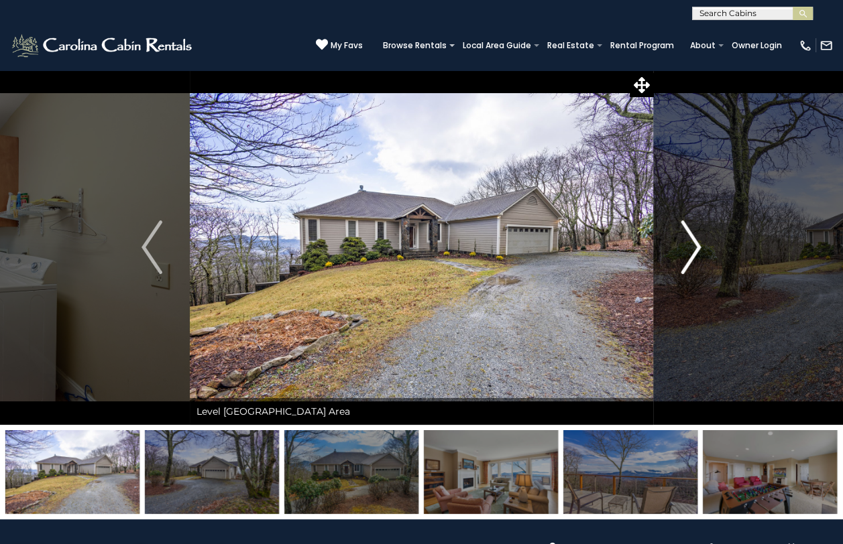
click at [694, 254] on img "Next" at bounding box center [690, 248] width 20 height 54
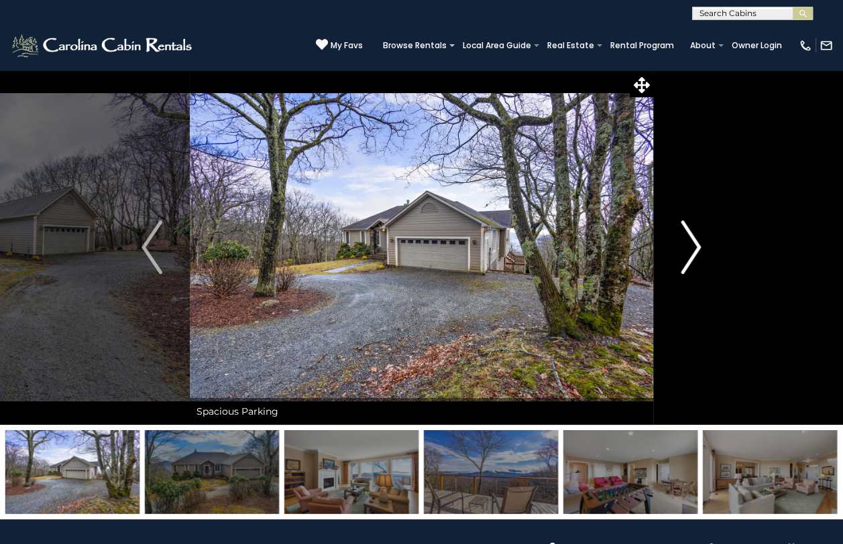
click at [694, 254] on img "Next" at bounding box center [690, 248] width 20 height 54
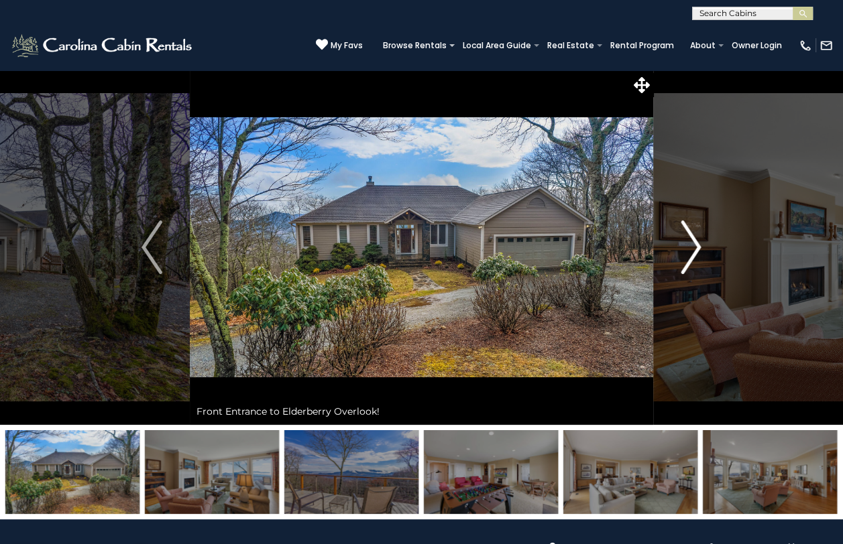
click at [694, 254] on img "Next" at bounding box center [690, 248] width 20 height 54
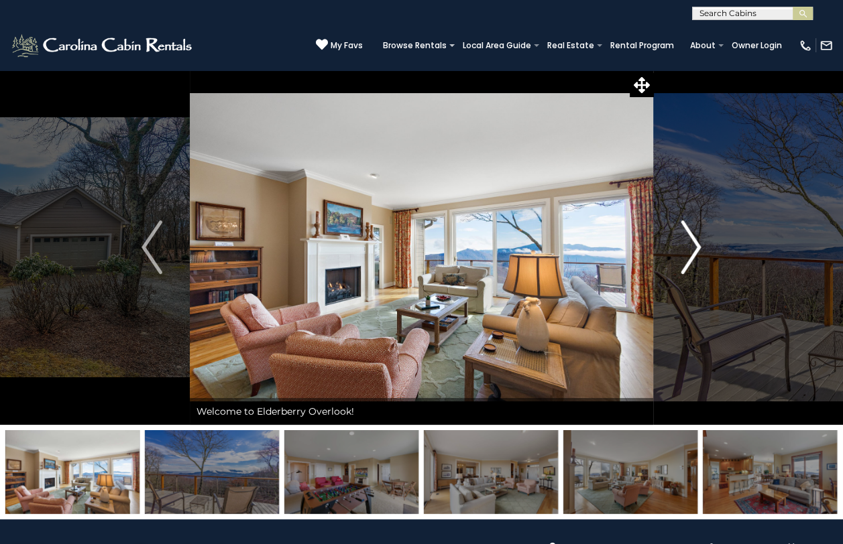
click at [694, 254] on img "Next" at bounding box center [690, 248] width 20 height 54
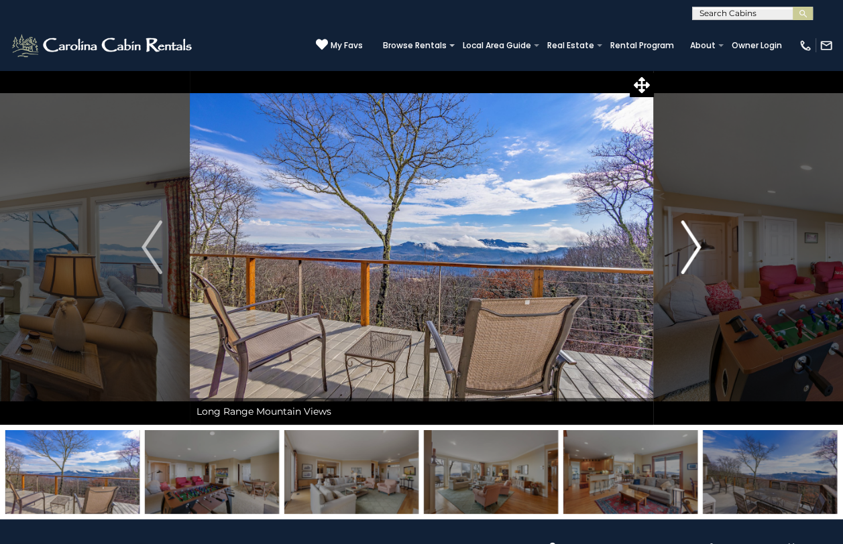
click at [697, 244] on img "Next" at bounding box center [690, 248] width 20 height 54
